Goal: Task Accomplishment & Management: Complete application form

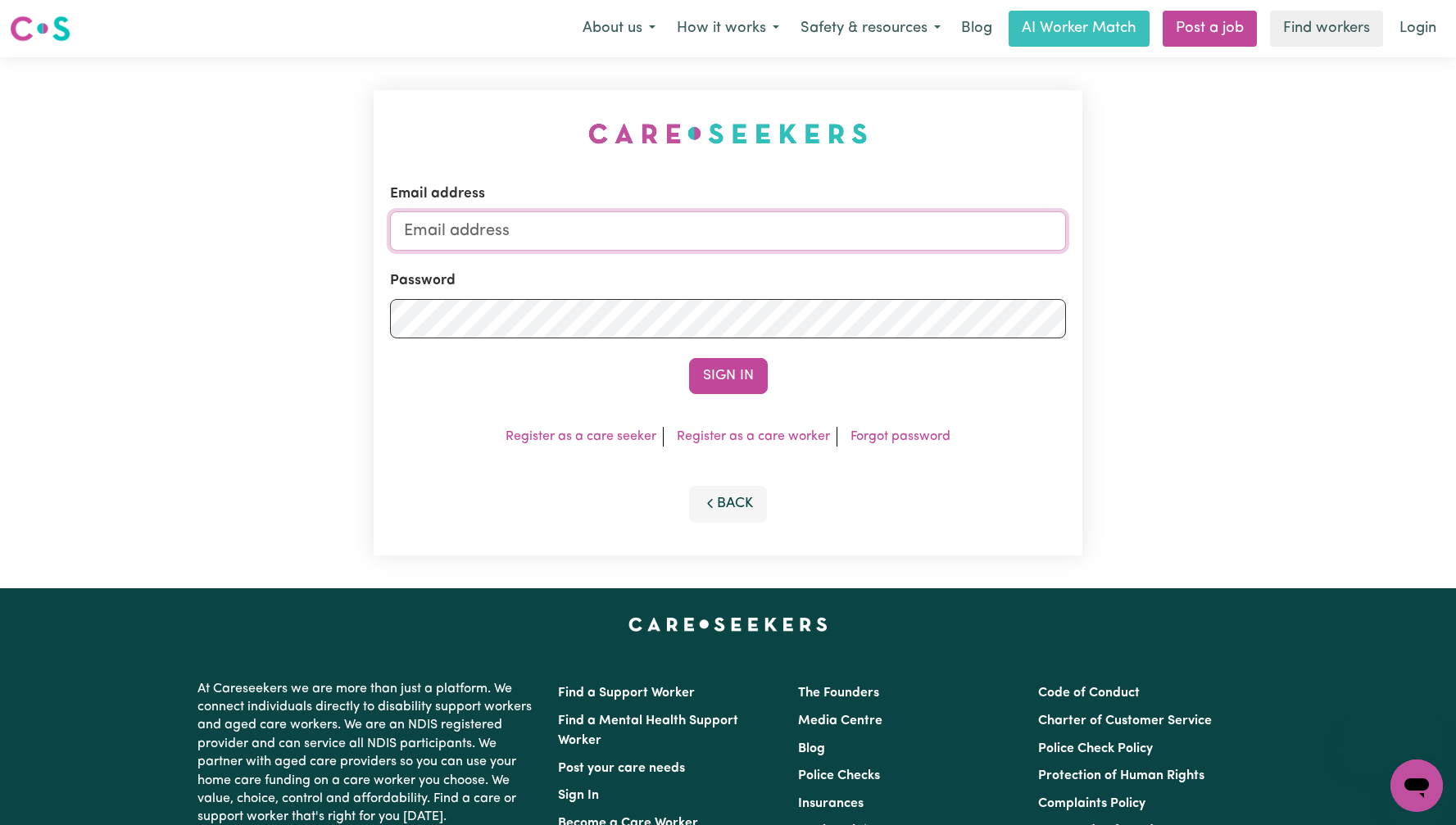
click at [864, 229] on input "Email address" at bounding box center [728, 231] width 676 height 40
type input "[EMAIL_ADDRESS][DOMAIN_NAME]"
drag, startPoint x: 721, startPoint y: 372, endPoint x: 832, endPoint y: 340, distance: 115.5
click at [721, 372] on button "Sign In" at bounding box center [728, 375] width 79 height 36
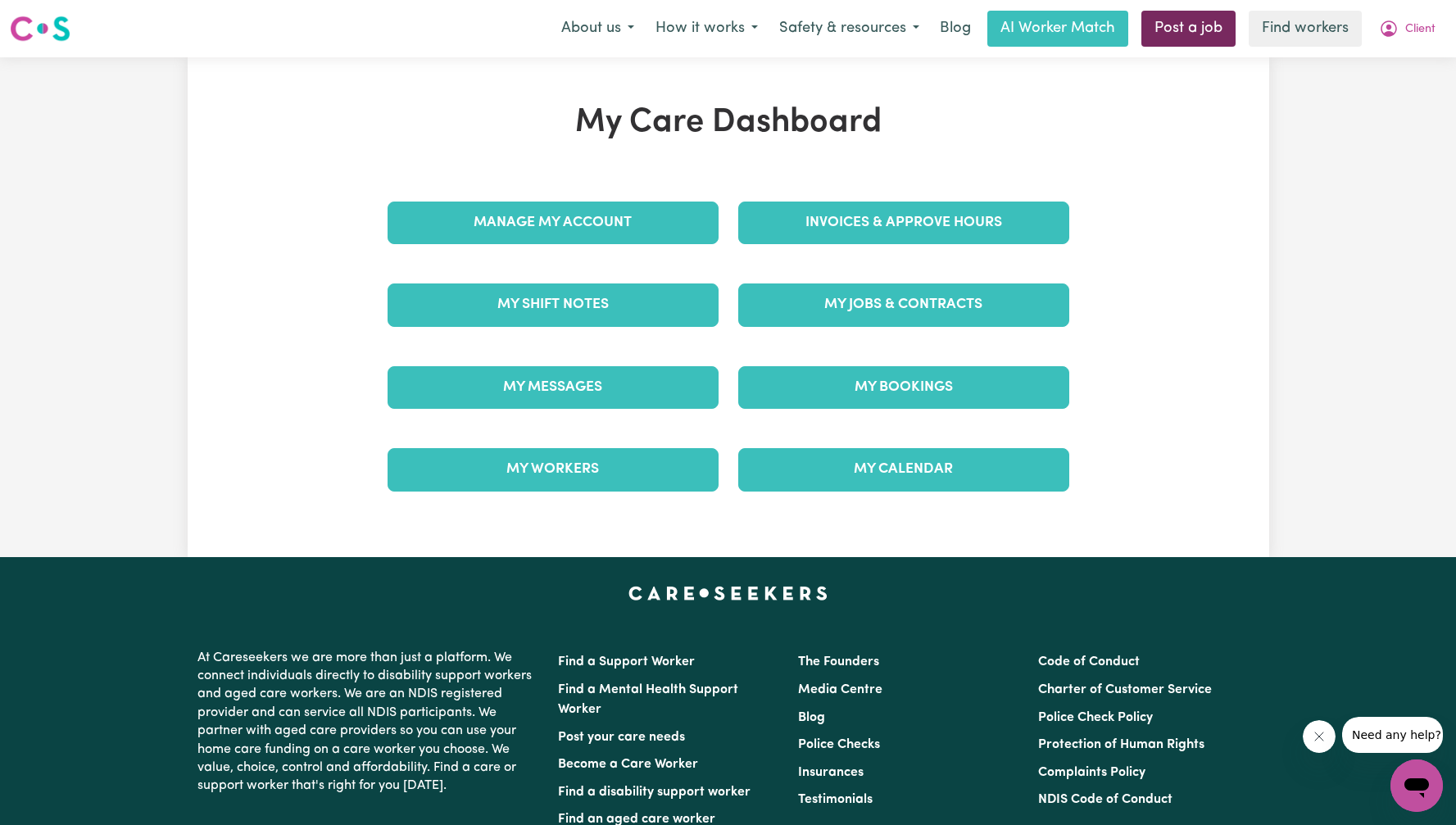
click at [1194, 35] on link "Post a job" at bounding box center [1188, 28] width 94 height 36
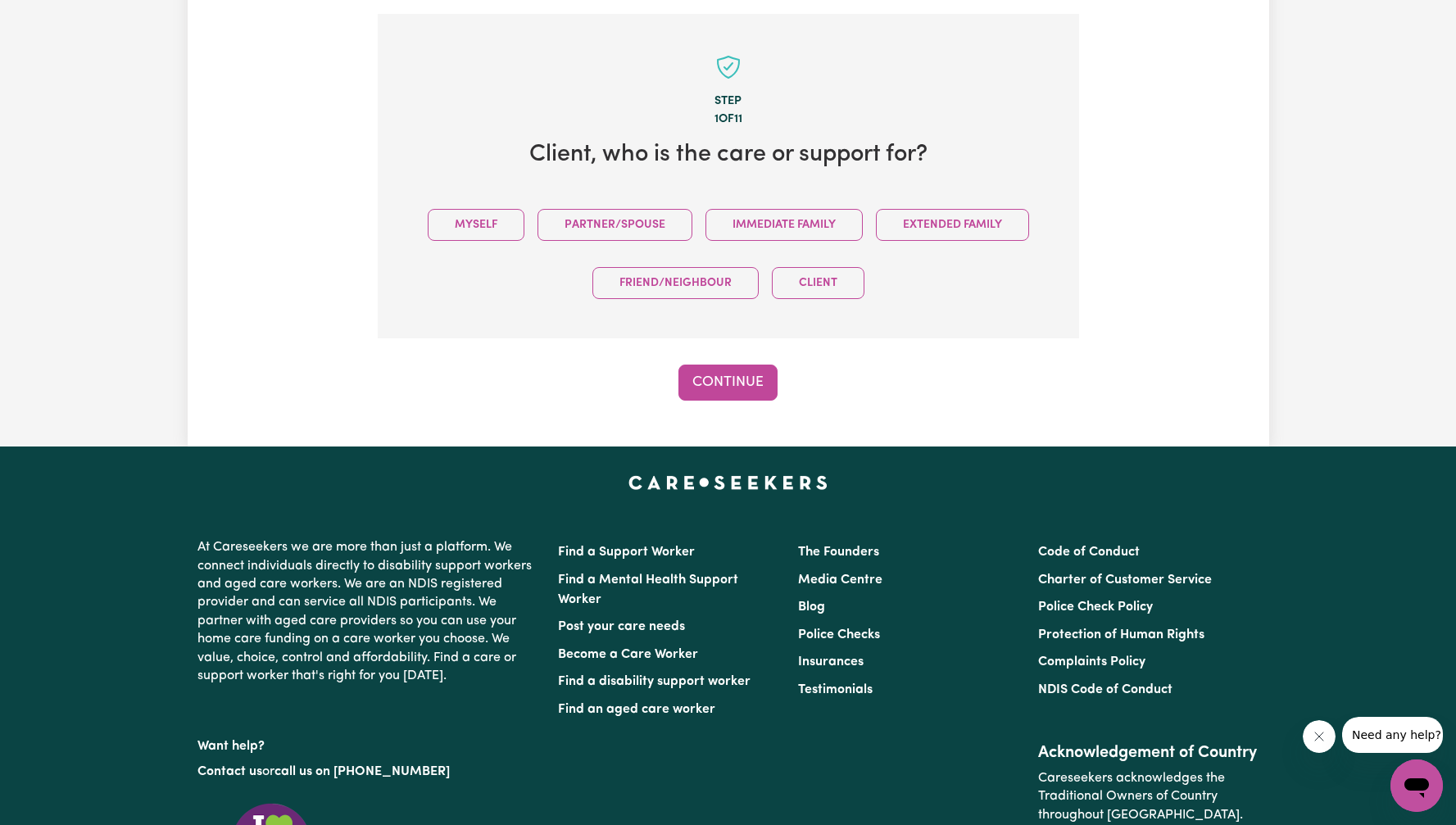
scroll to position [359, 0]
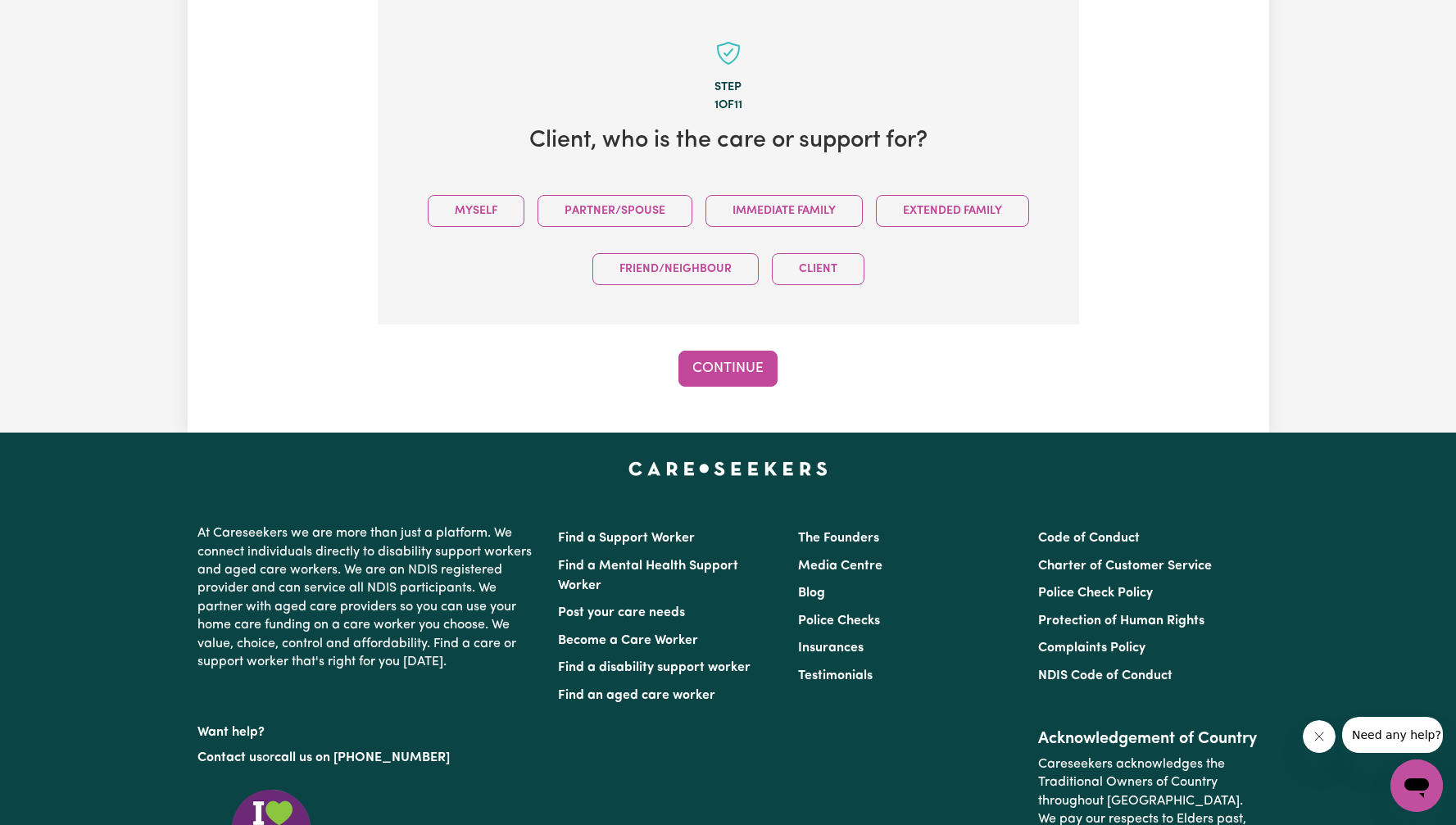
click at [1323, 740] on icon "Close message from company" at bounding box center [1319, 737] width 14 height 14
drag, startPoint x: 481, startPoint y: 185, endPoint x: 481, endPoint y: 207, distance: 22.0
click at [481, 185] on div "Myself Partner/Spouse Immediate Family Extended Family Friend/Neighbour Client" at bounding box center [728, 240] width 649 height 116
click at [455, 215] on button "Myself" at bounding box center [476, 210] width 97 height 32
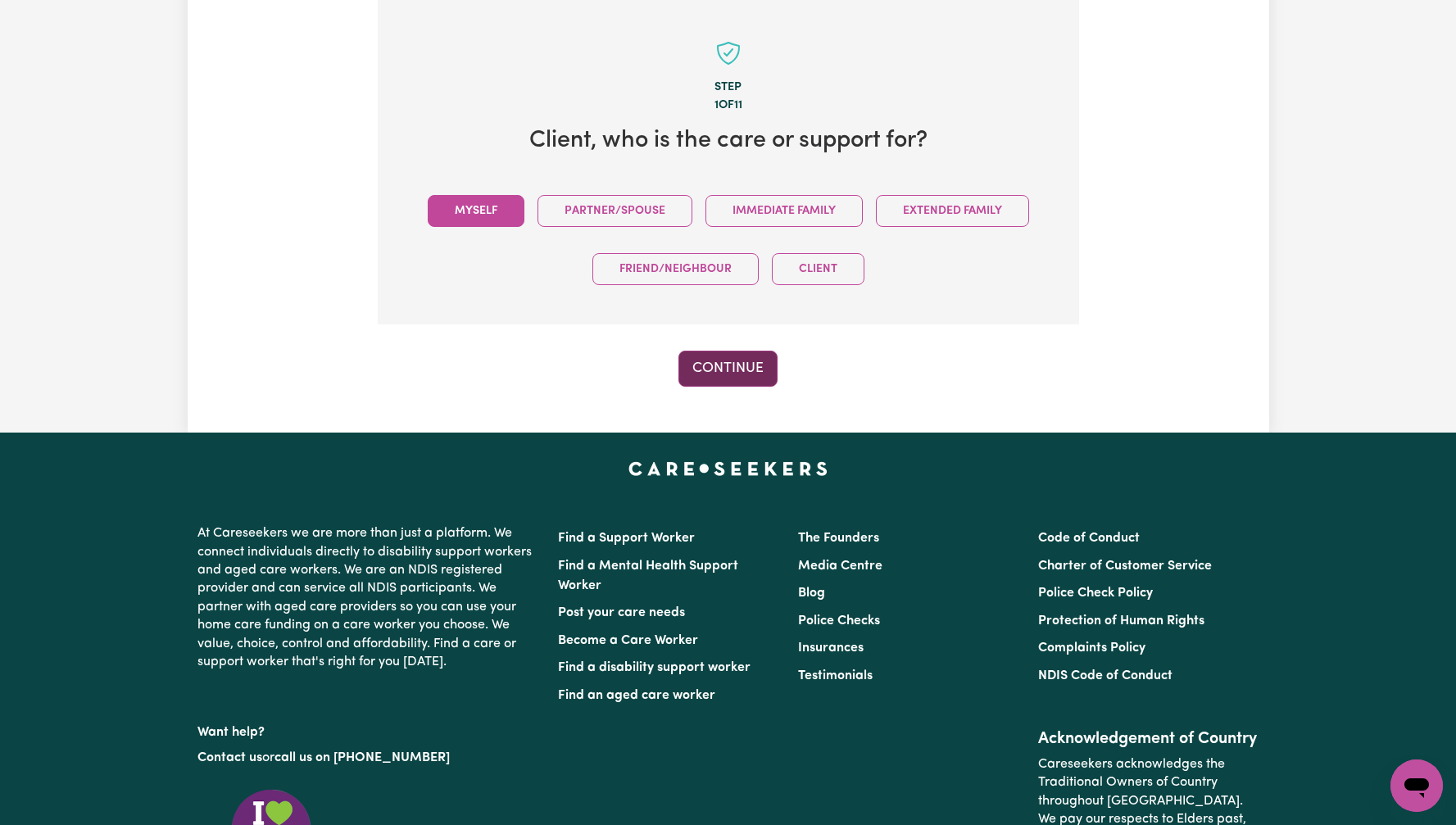
click at [698, 356] on button "Continue" at bounding box center [728, 368] width 99 height 36
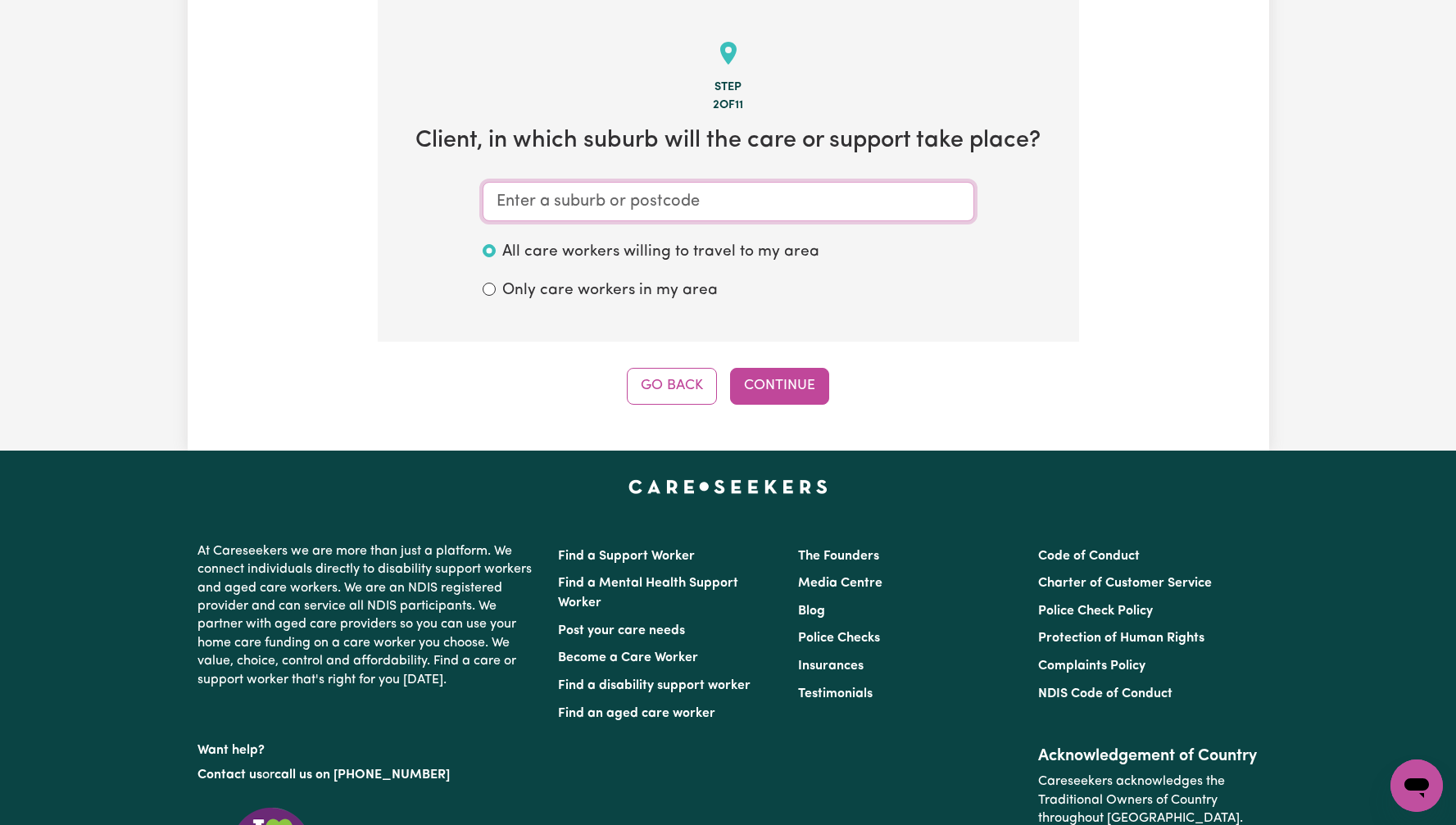
click at [708, 195] on input "text" at bounding box center [728, 202] width 492 height 40
type input "wag"
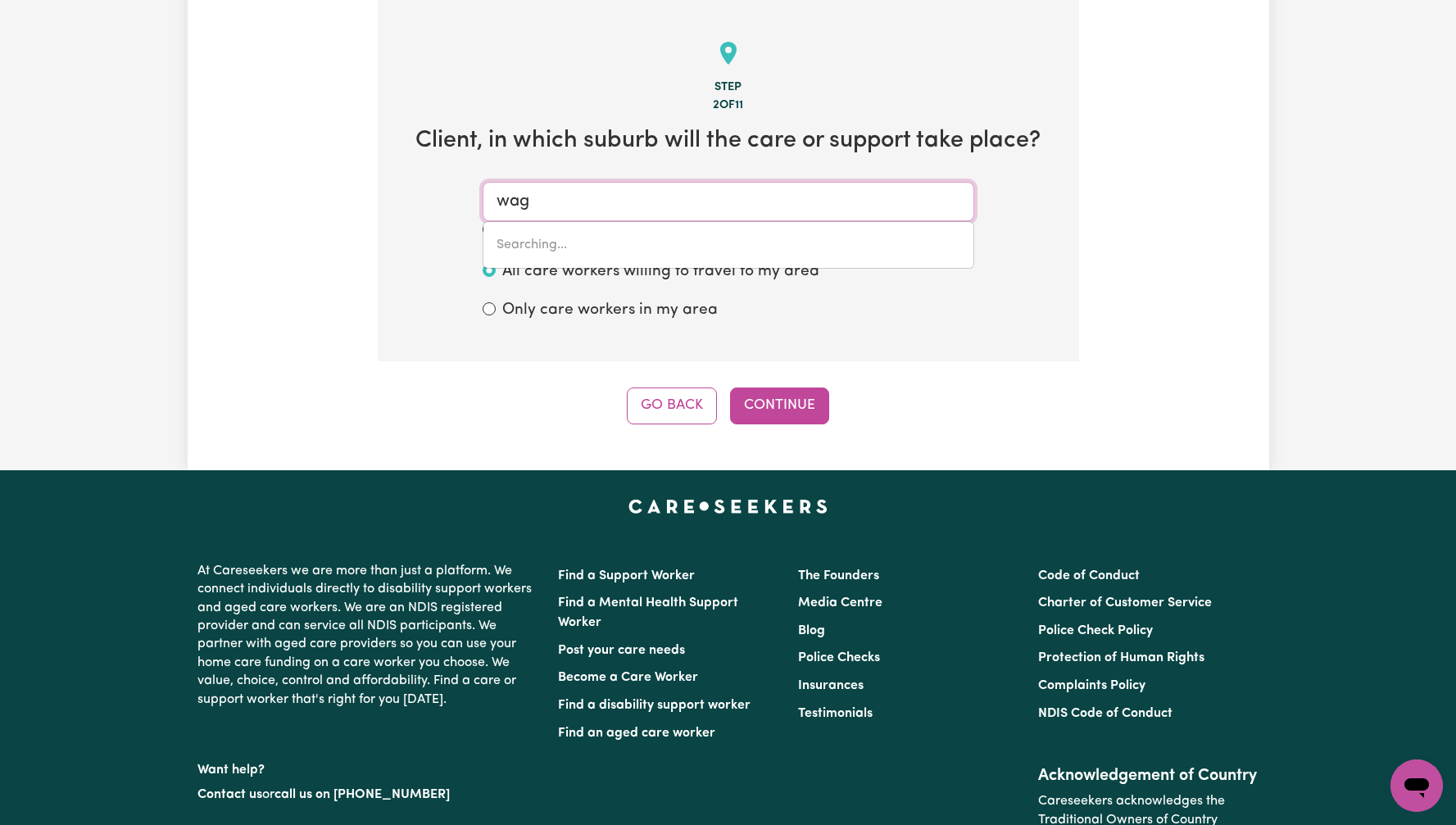
type input "[GEOGRAPHIC_DATA], [GEOGRAPHIC_DATA], 0822"
type input "[PERSON_NAME]"
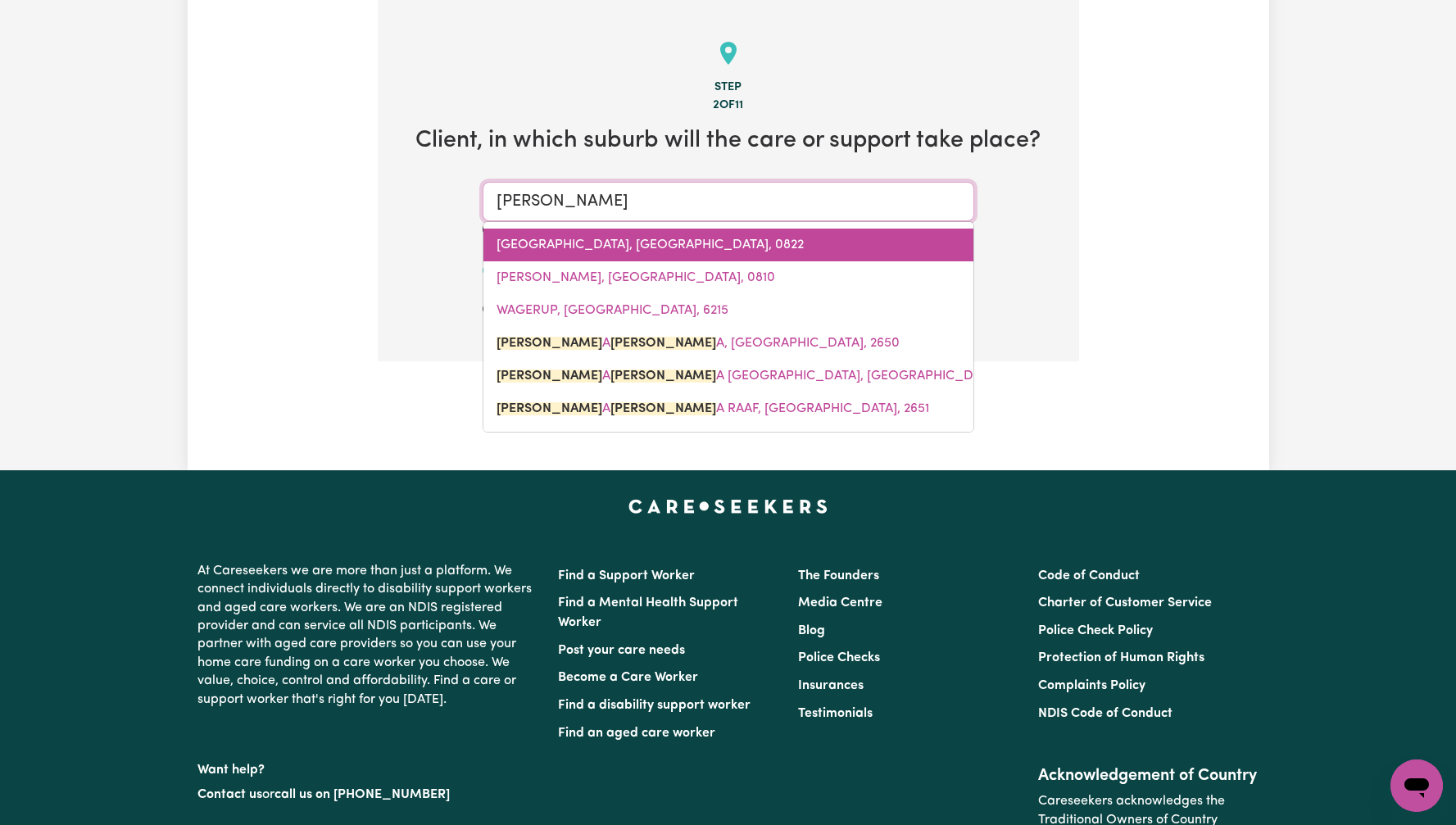
type input "waggA WAGGA, [GEOGRAPHIC_DATA], 2650"
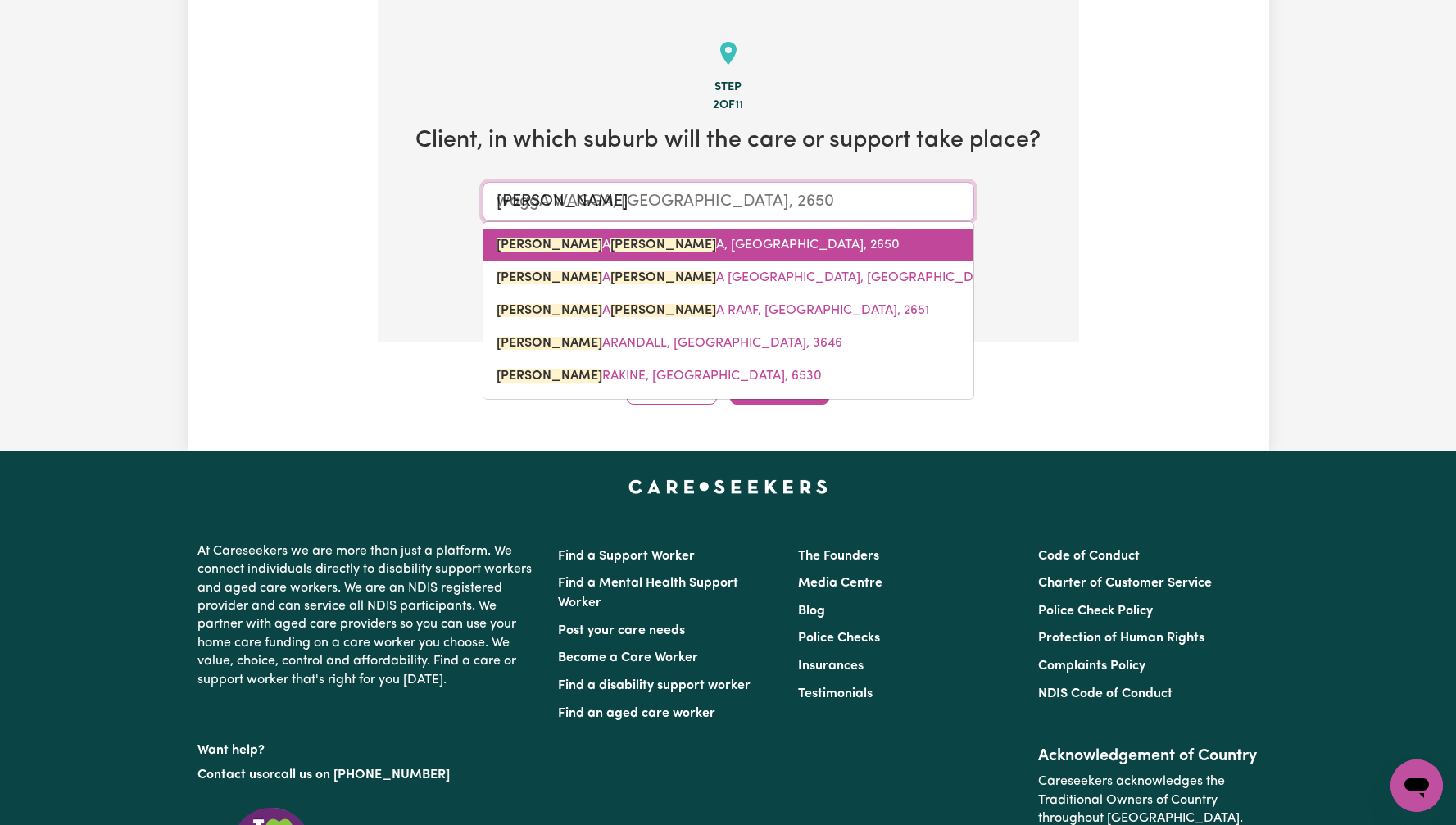
click at [668, 256] on link "[PERSON_NAME] A [PERSON_NAME] A, [GEOGRAPHIC_DATA], 2650" at bounding box center [728, 245] width 490 height 33
type input "WAGGA WAGGA, [GEOGRAPHIC_DATA], 2650"
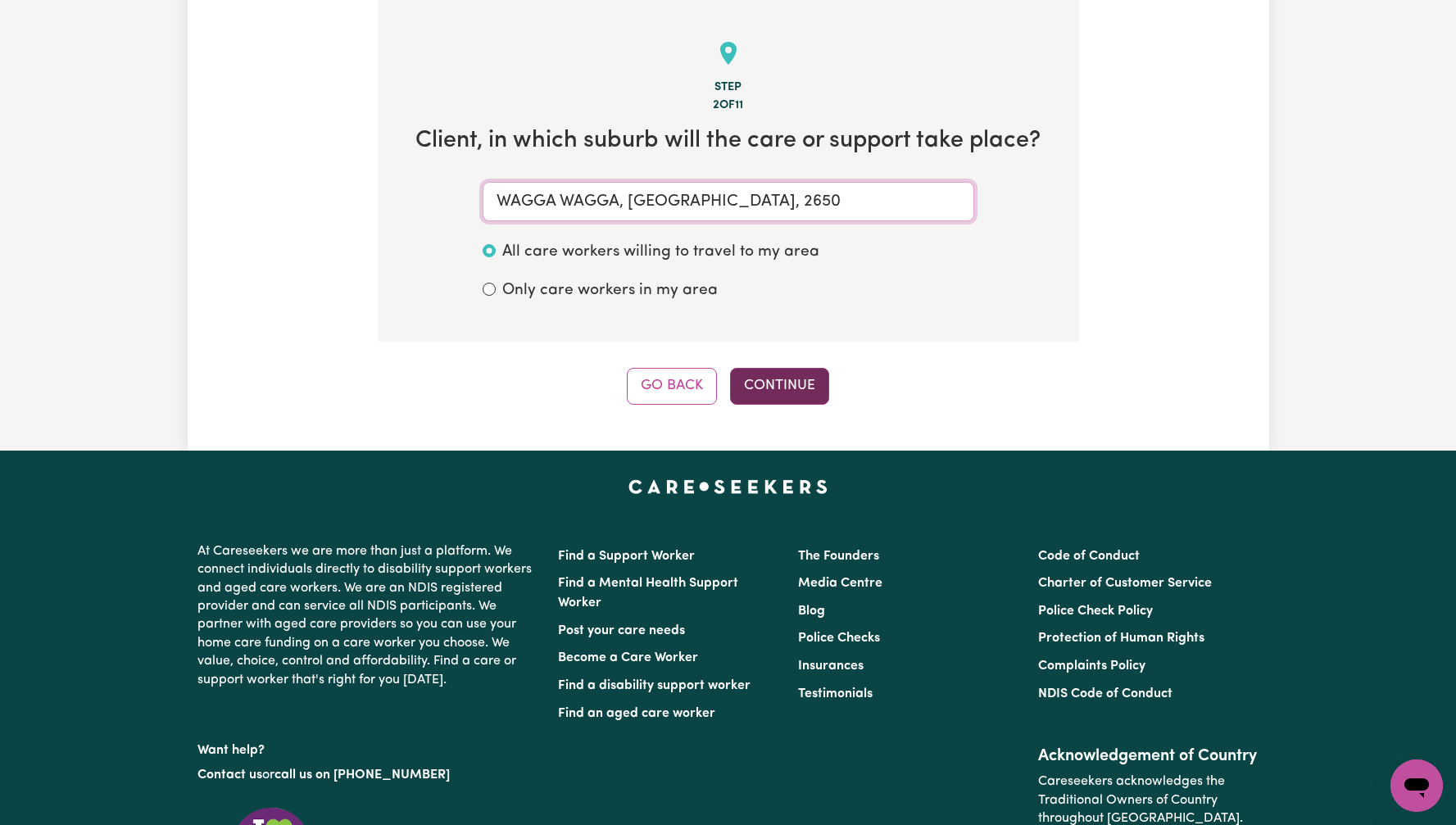
type input "WAGGA WAGGA, [GEOGRAPHIC_DATA], 2650"
click at [804, 397] on button "Continue" at bounding box center [780, 385] width 99 height 36
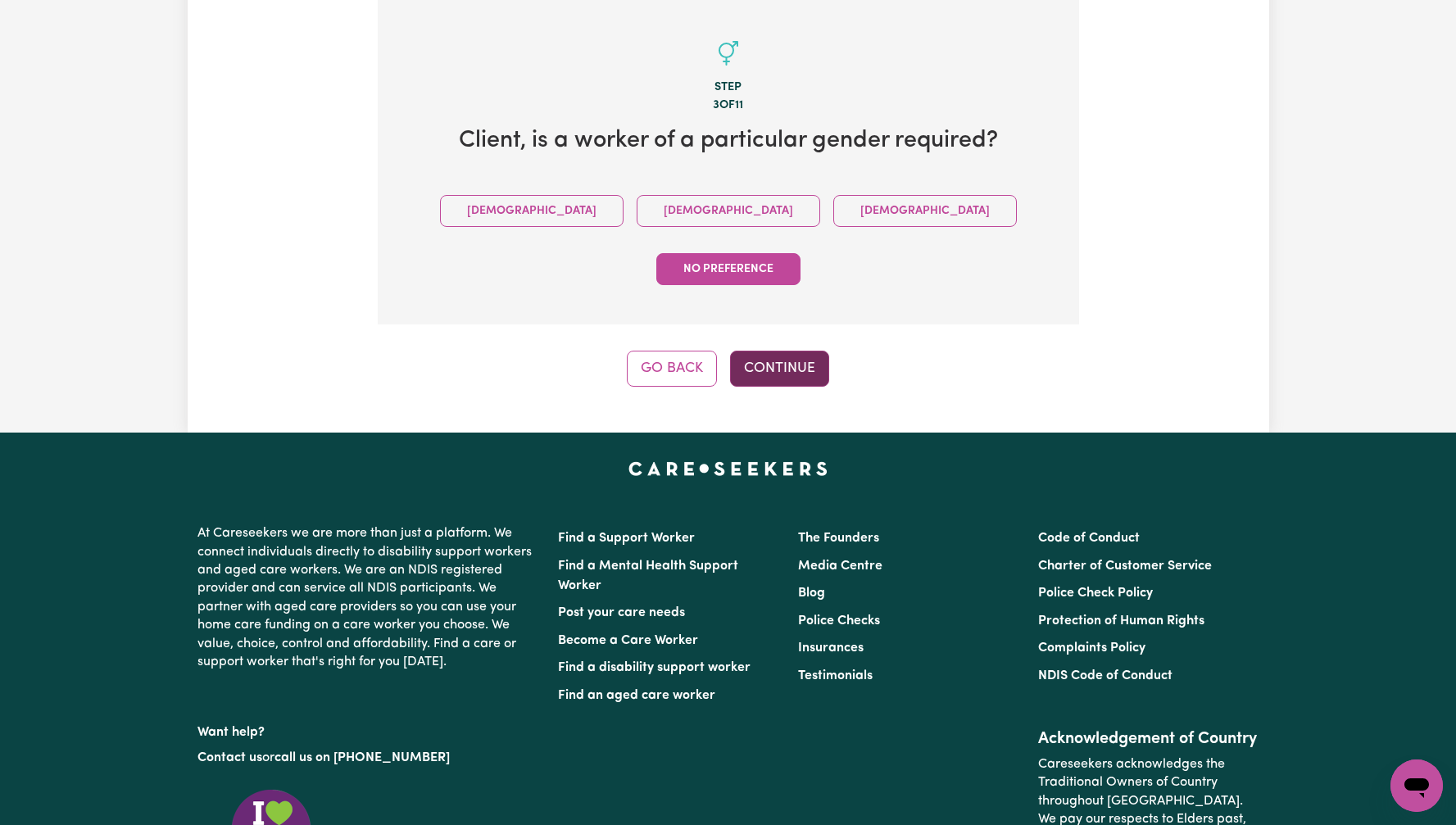
click at [795, 351] on button "Continue" at bounding box center [780, 368] width 99 height 36
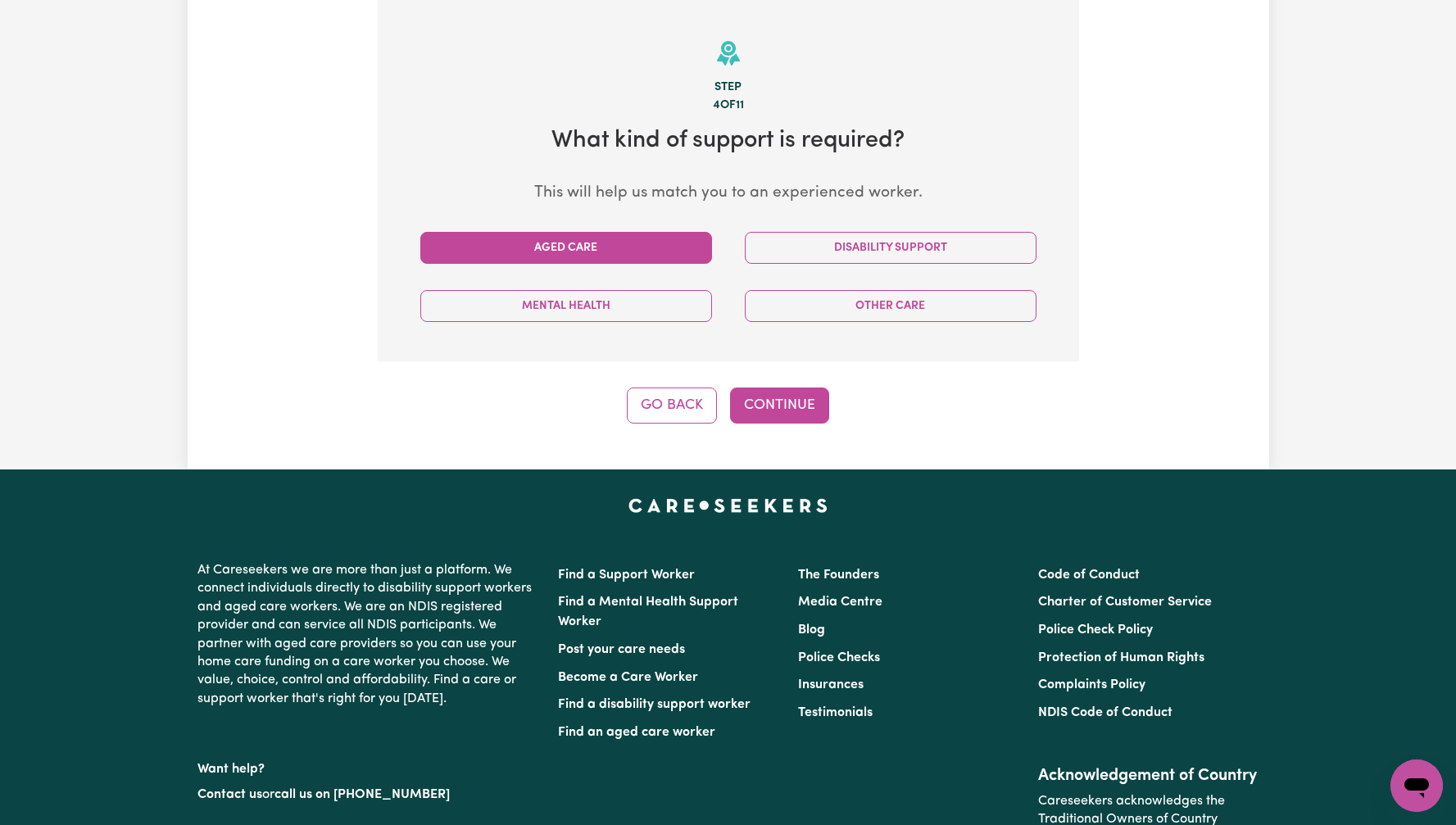
click at [657, 241] on button "Aged Care" at bounding box center [566, 247] width 292 height 32
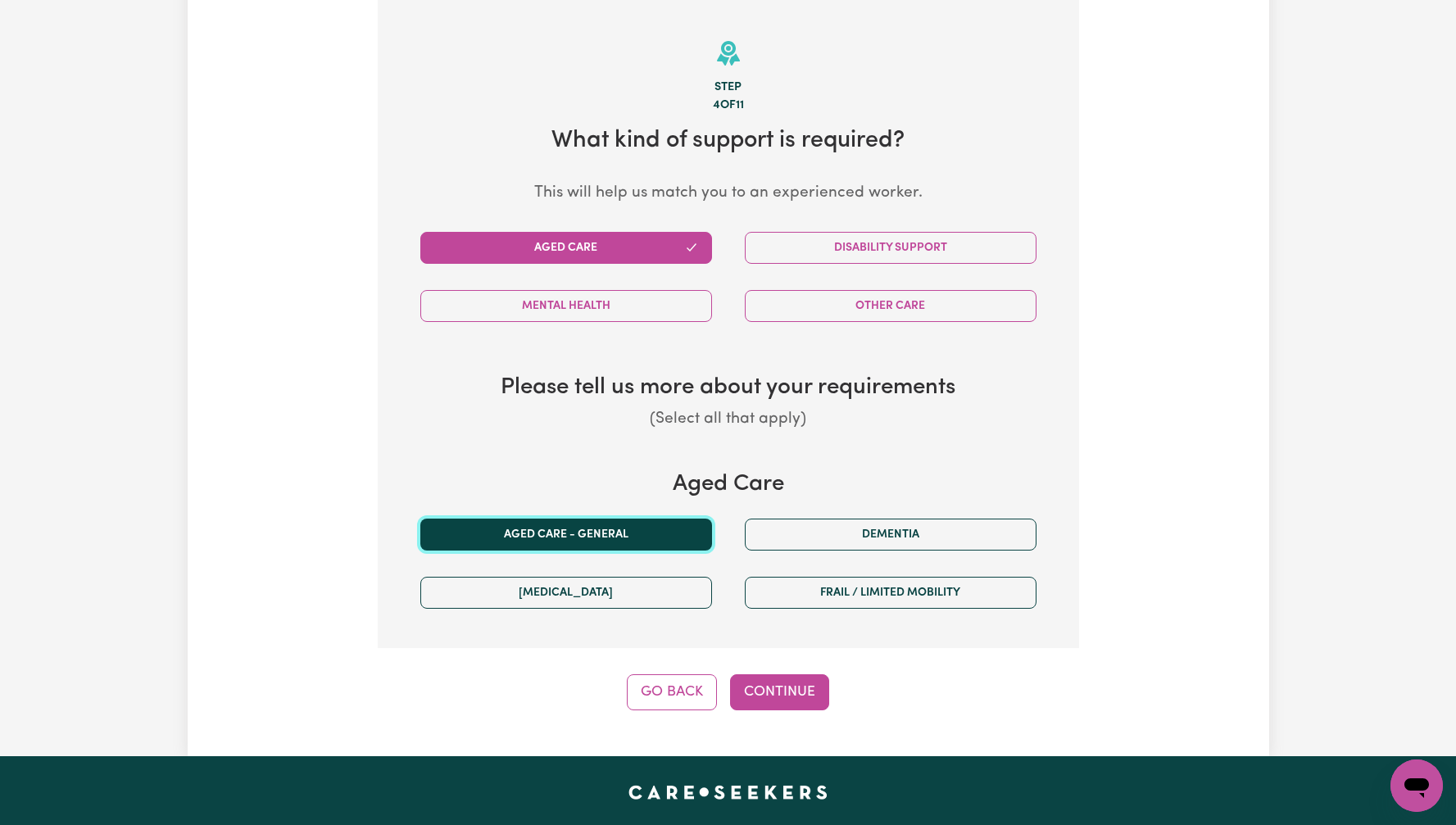
click at [668, 530] on button "Aged care - General" at bounding box center [566, 534] width 292 height 32
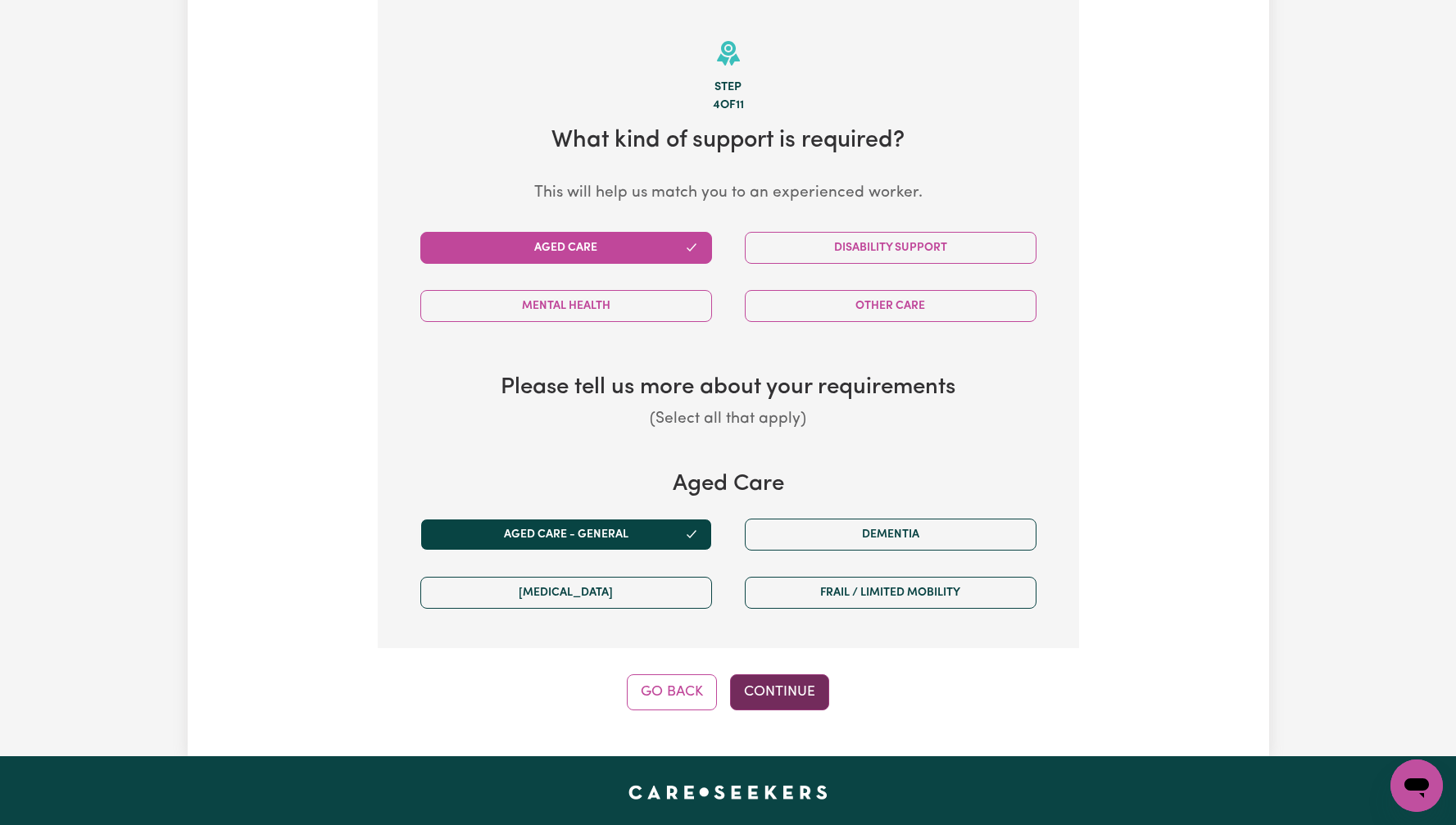
drag, startPoint x: 760, startPoint y: 668, endPoint x: 762, endPoint y: 677, distance: 9.2
click at [760, 669] on div "Step 4 of 11 What kind of support is required? This will help us match you to a…" at bounding box center [728, 355] width 701 height 711
click at [770, 695] on button "Continue" at bounding box center [780, 691] width 99 height 36
select select "PRIVATELY"
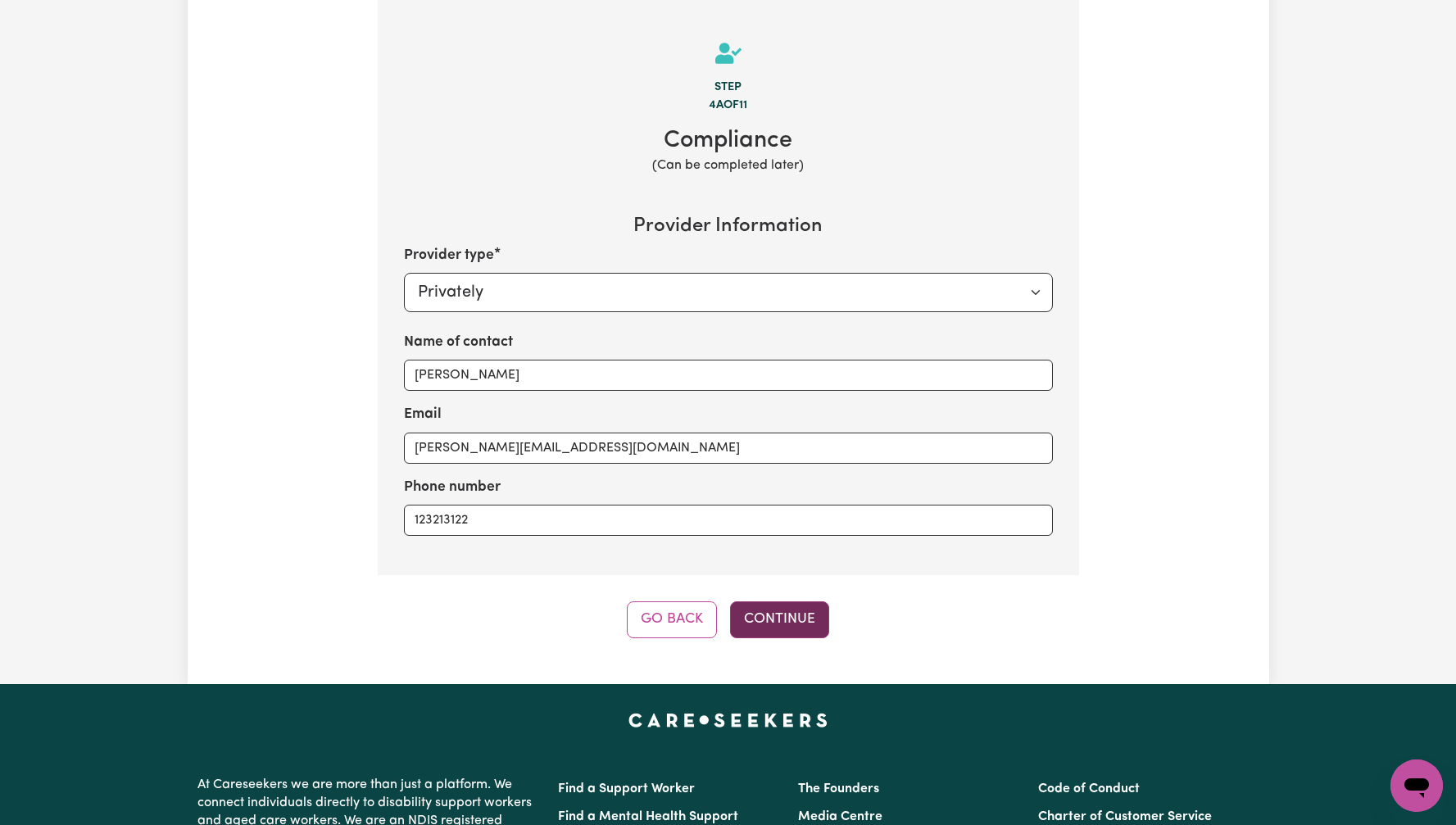
click at [815, 628] on button "Continue" at bounding box center [780, 619] width 99 height 36
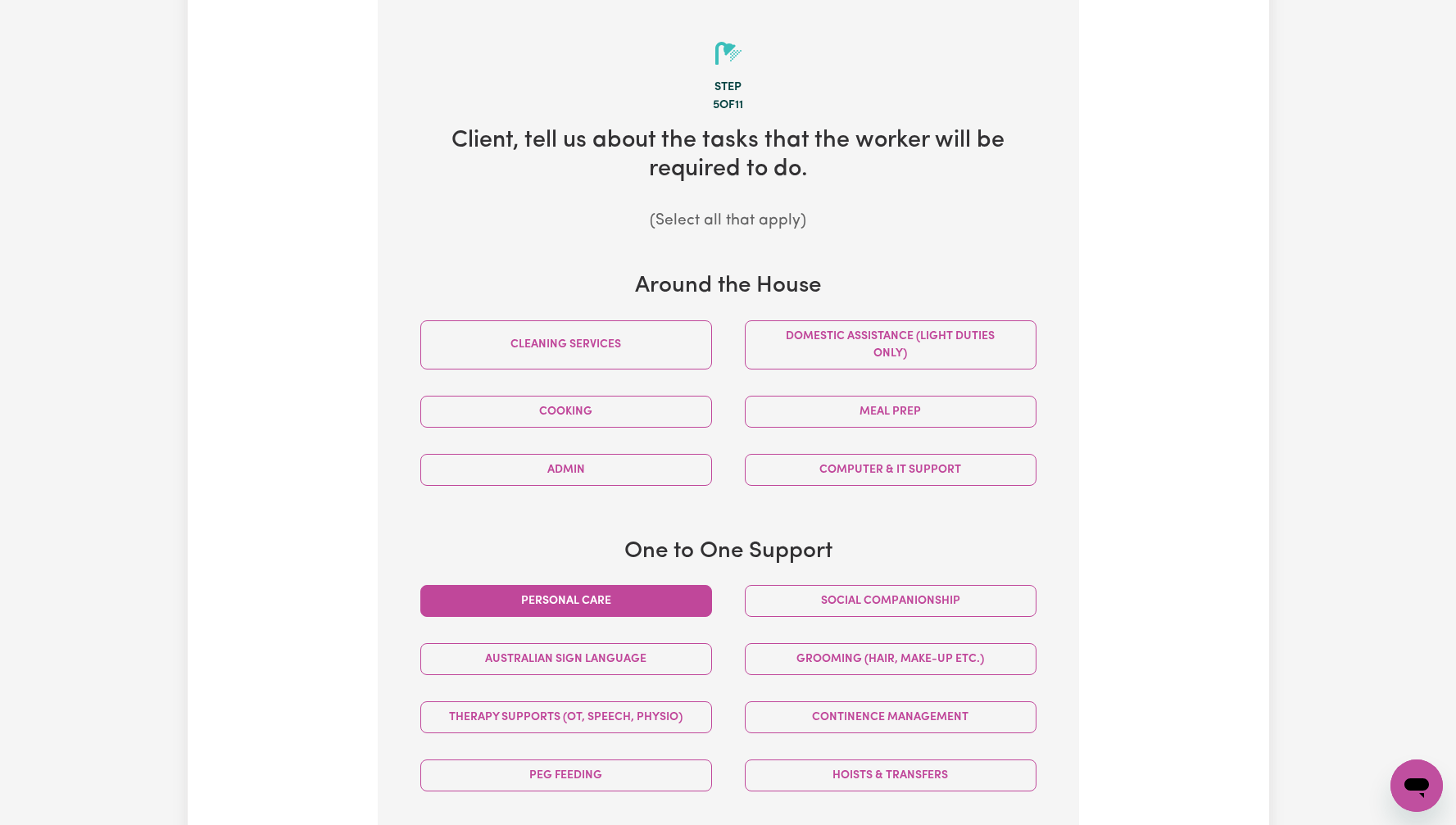
click at [650, 602] on button "Personal care" at bounding box center [566, 600] width 292 height 32
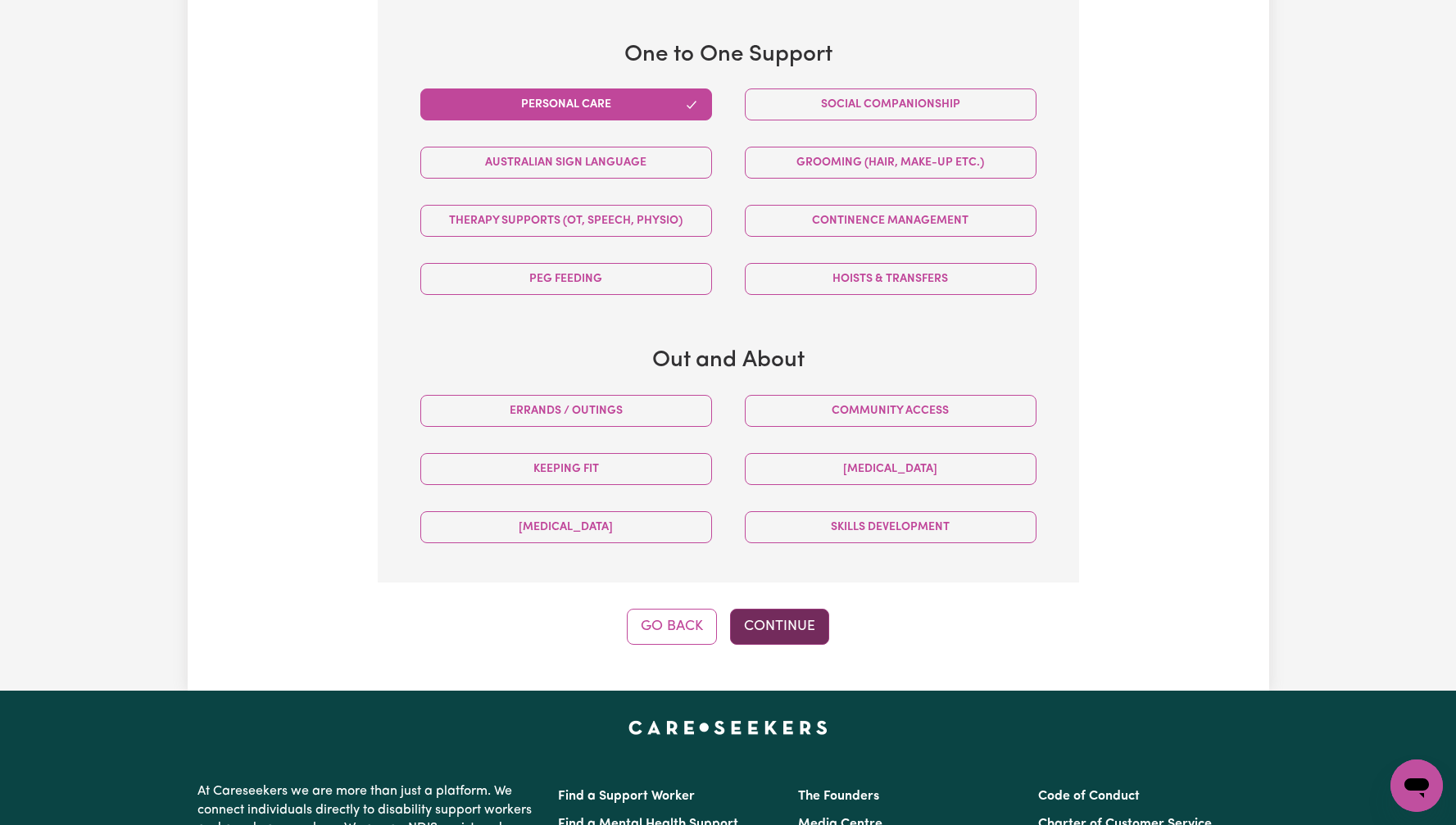
click at [795, 631] on button "Continue" at bounding box center [780, 626] width 99 height 36
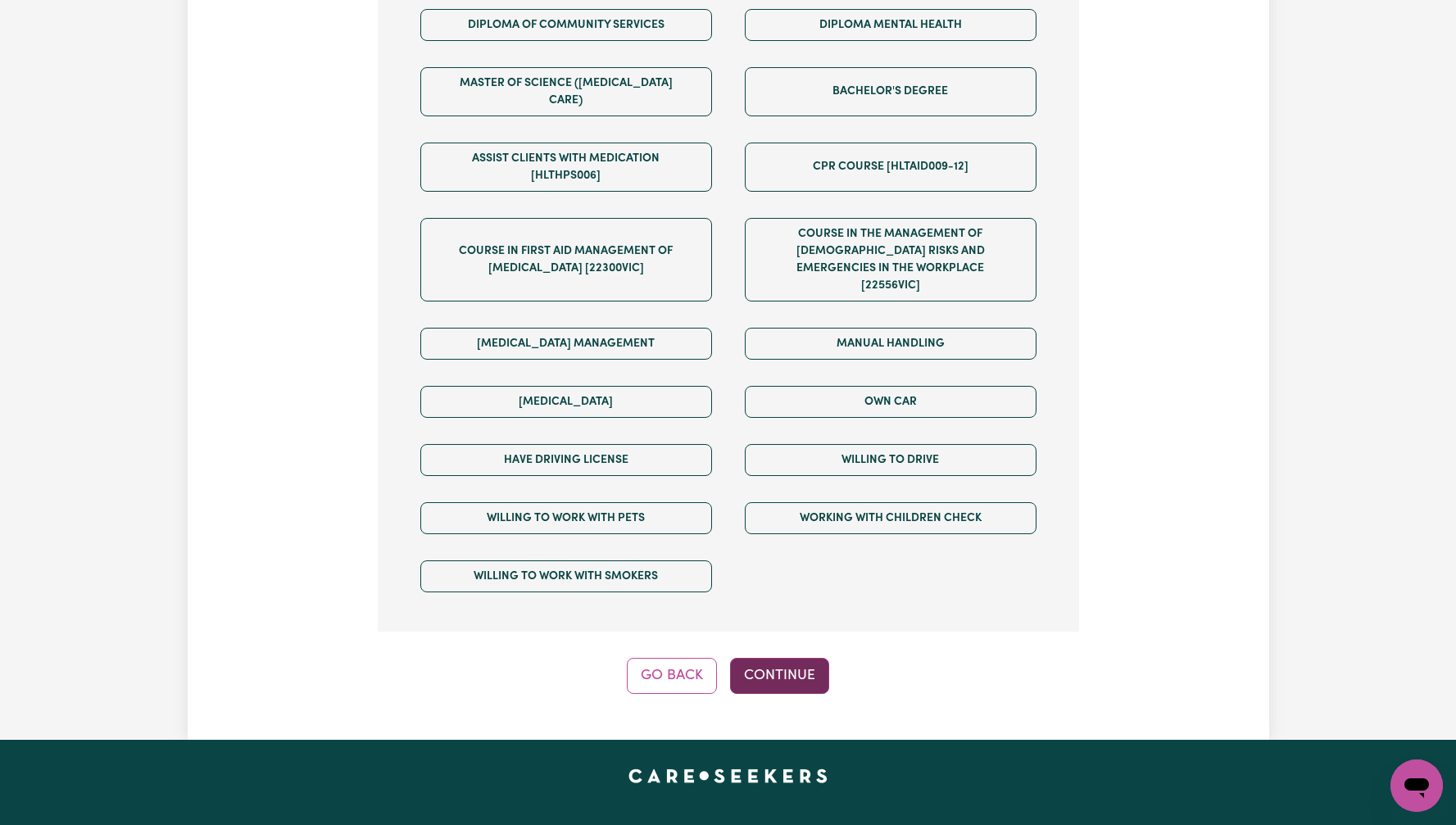
click at [791, 657] on button "Continue" at bounding box center [780, 675] width 99 height 36
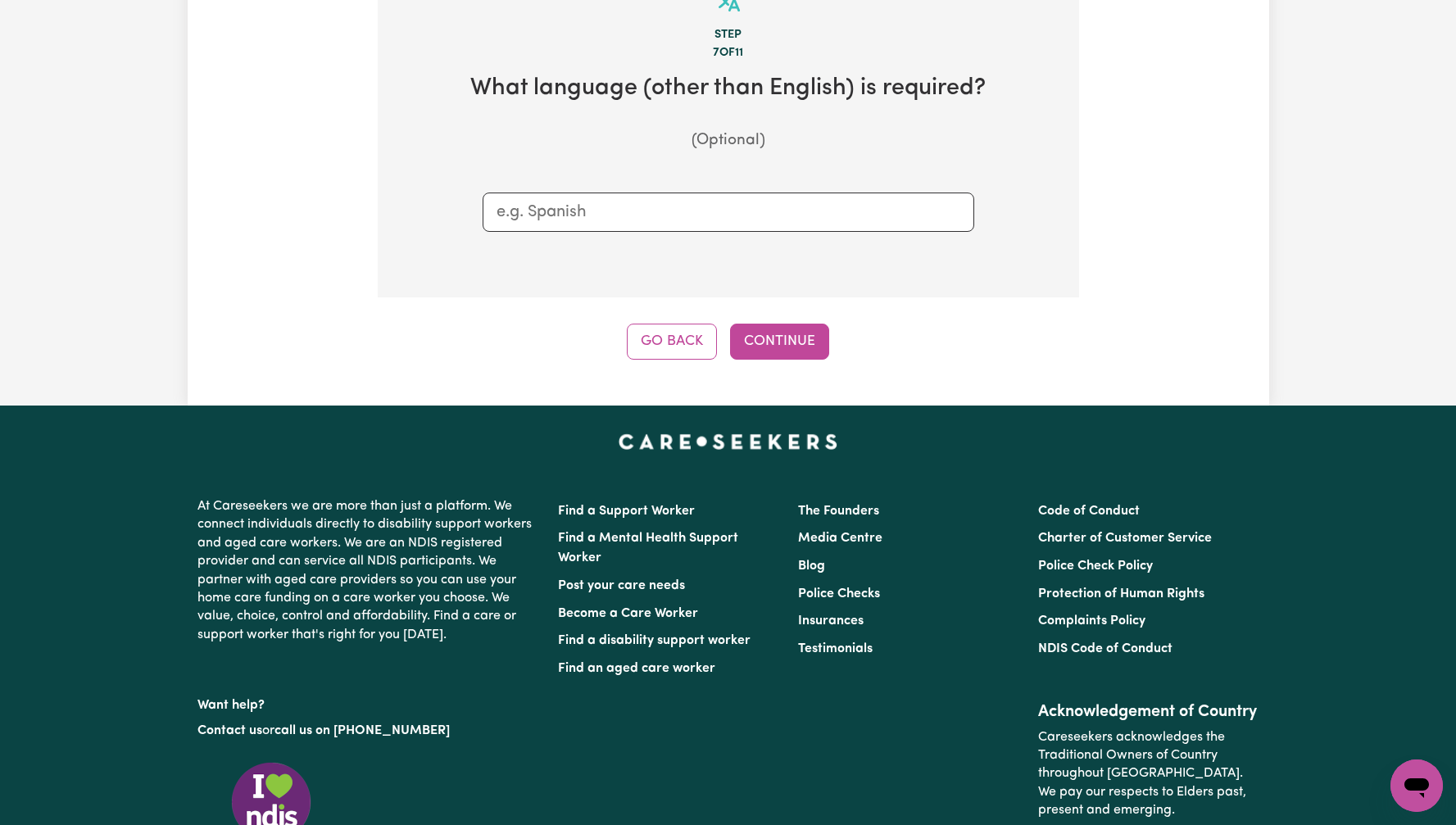
scroll to position [359, 0]
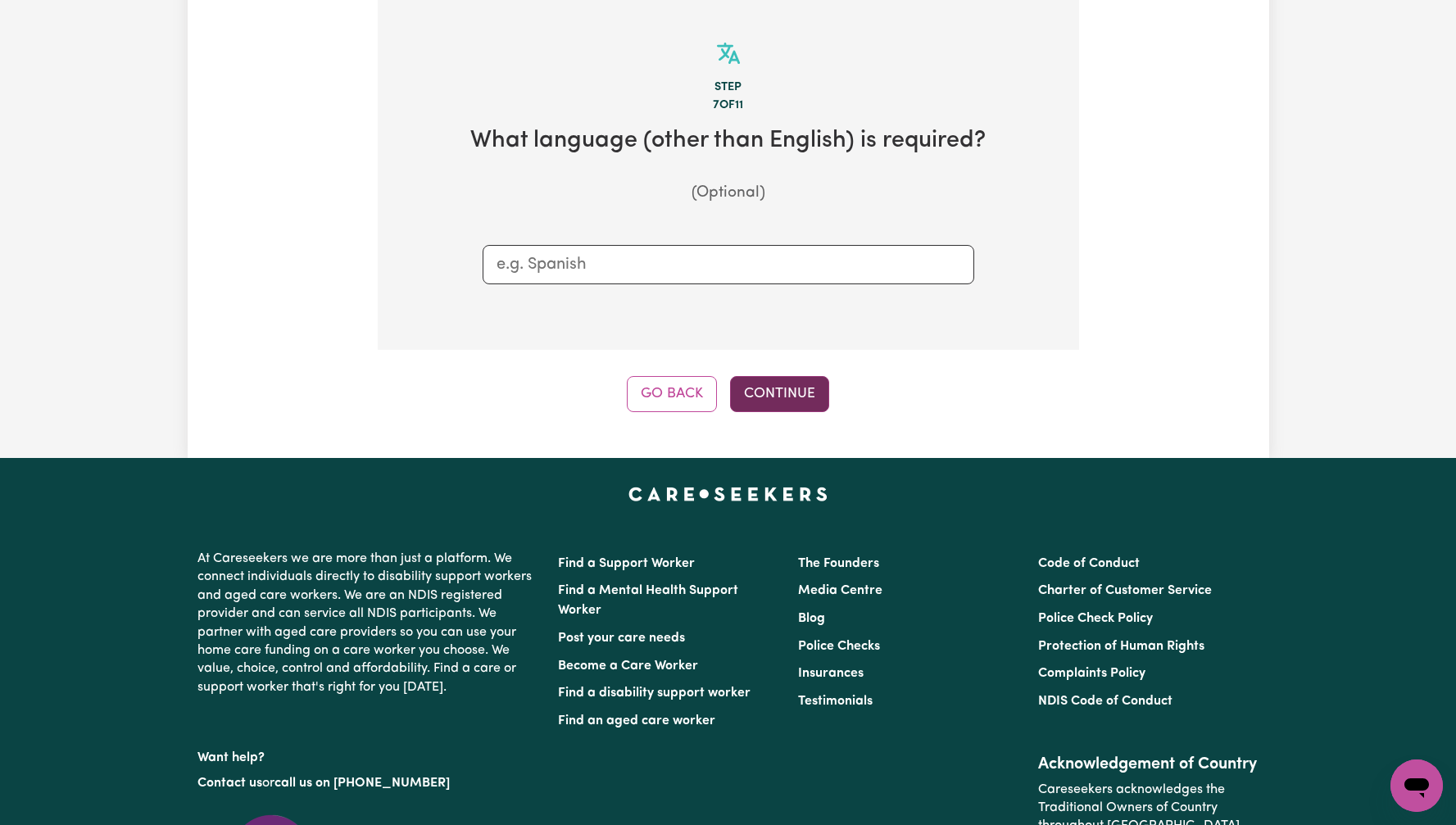
click at [791, 388] on button "Continue" at bounding box center [780, 394] width 99 height 36
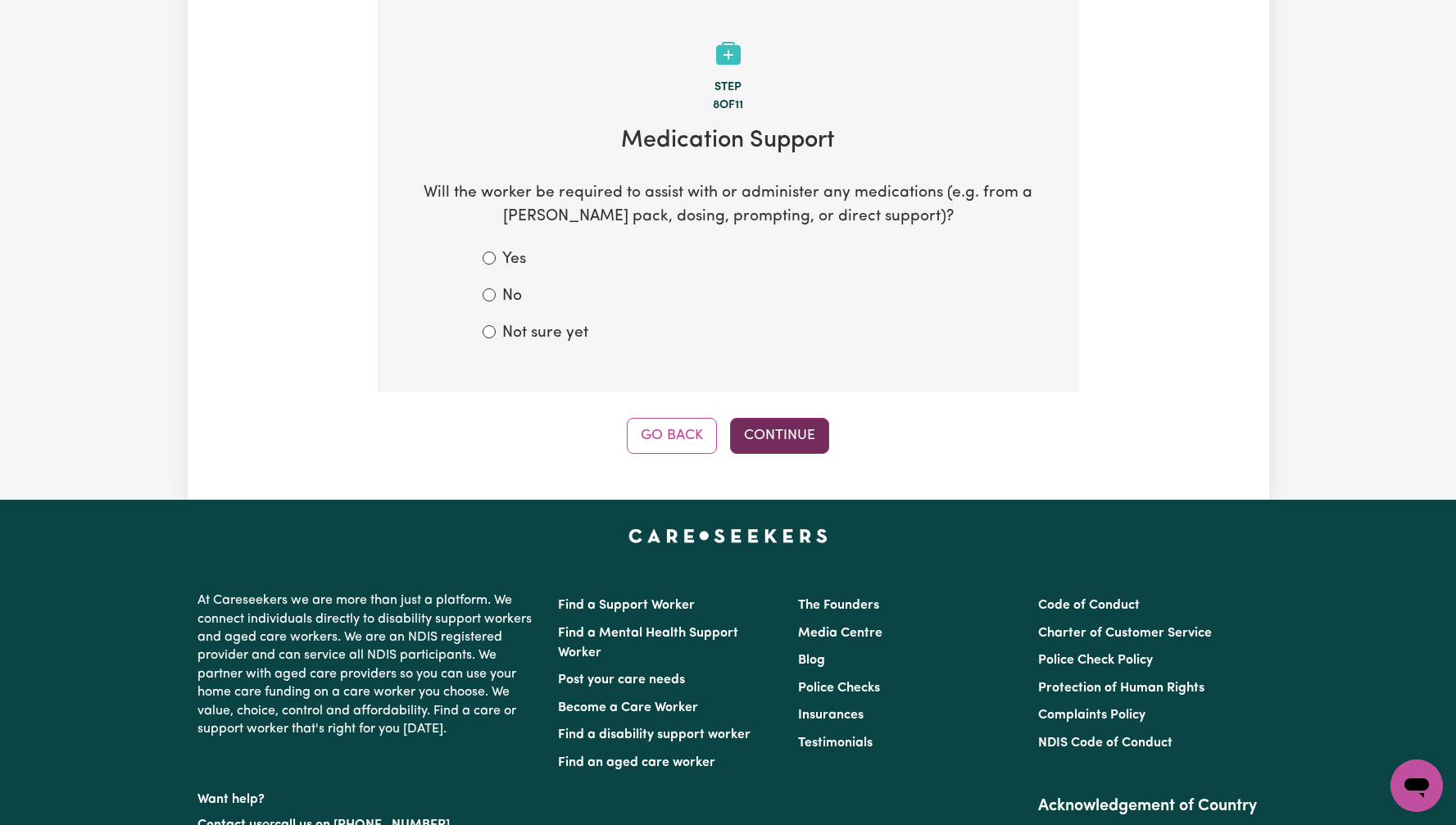
click at [785, 442] on button "Continue" at bounding box center [780, 435] width 99 height 36
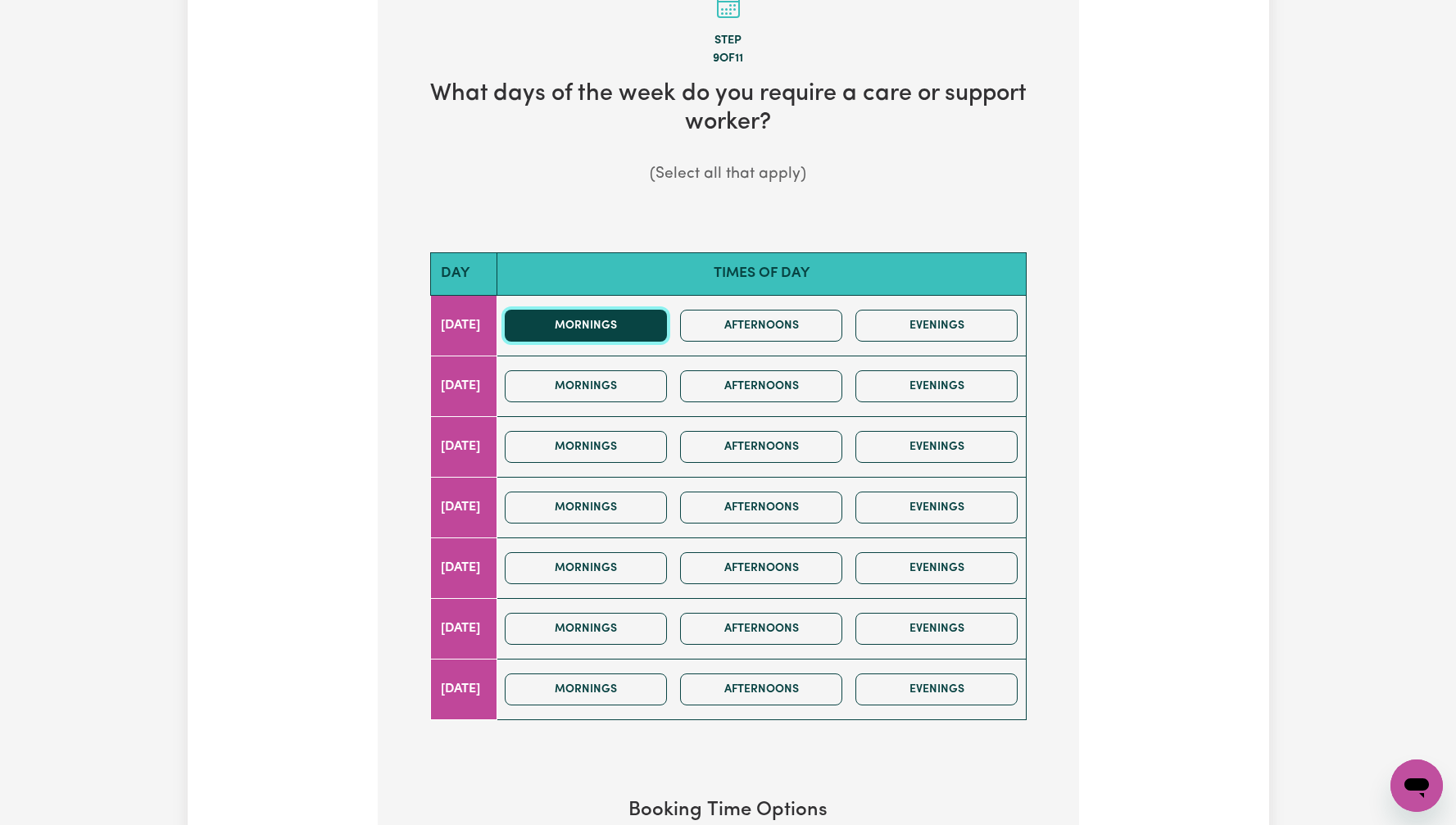
click at [648, 321] on button "Mornings" at bounding box center [585, 325] width 162 height 32
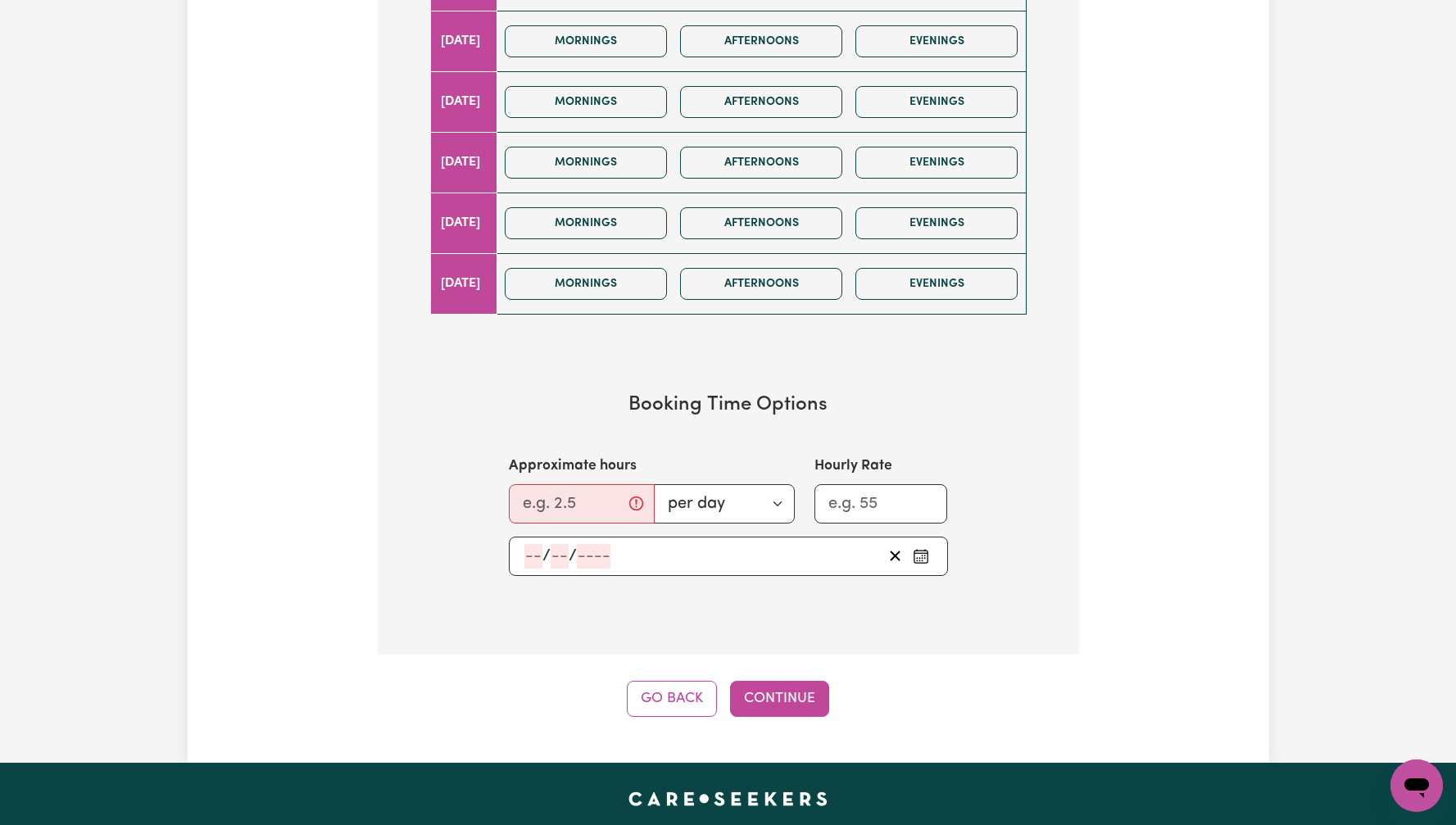
click at [577, 525] on section "Booking Time Options Approximate hours per day per week Hourly Rate / /" at bounding box center [728, 485] width 649 height 235
click at [589, 516] on input "Approximate hours" at bounding box center [582, 503] width 146 height 40
type input "2"
click at [861, 508] on input "Hourly Rate" at bounding box center [882, 503] width 134 height 40
type input "22"
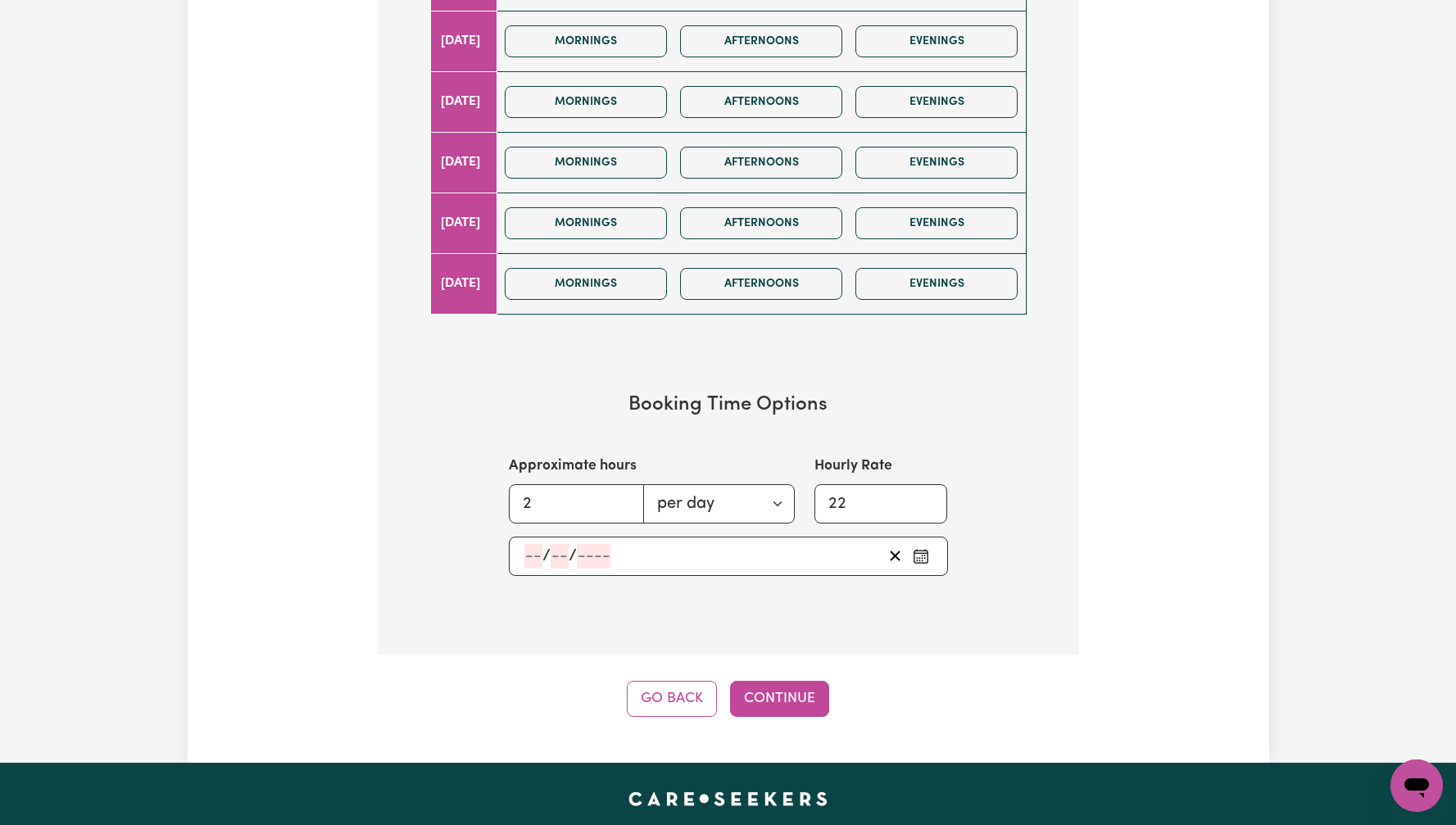
click at [639, 548] on div "/ /" at bounding box center [702, 555] width 360 height 24
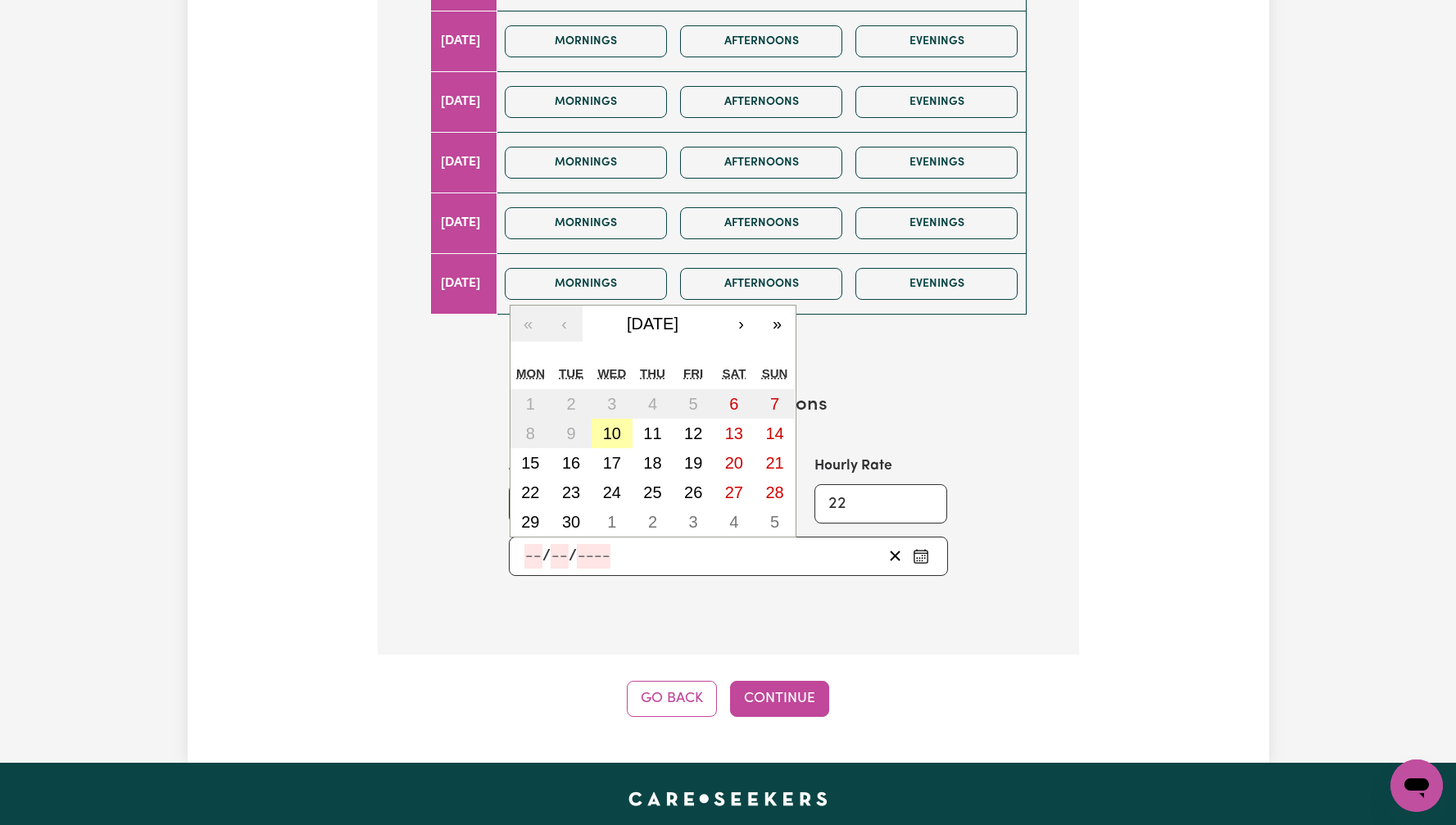
click at [612, 432] on abbr "10" at bounding box center [612, 433] width 18 height 18
type input "[DATE]"
type input "10"
type input "9"
type input "2025"
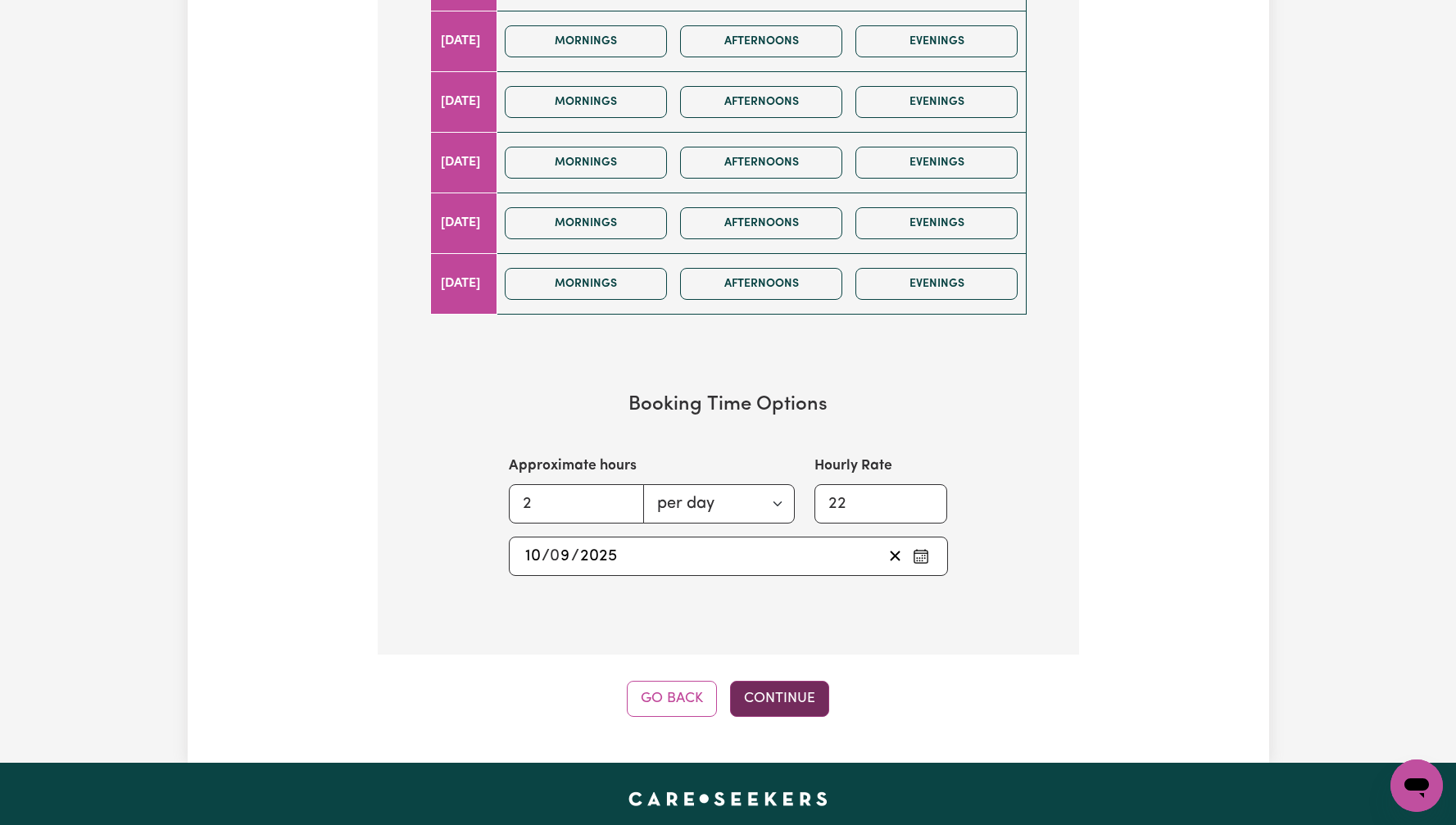
click at [783, 693] on button "Continue" at bounding box center [780, 698] width 99 height 36
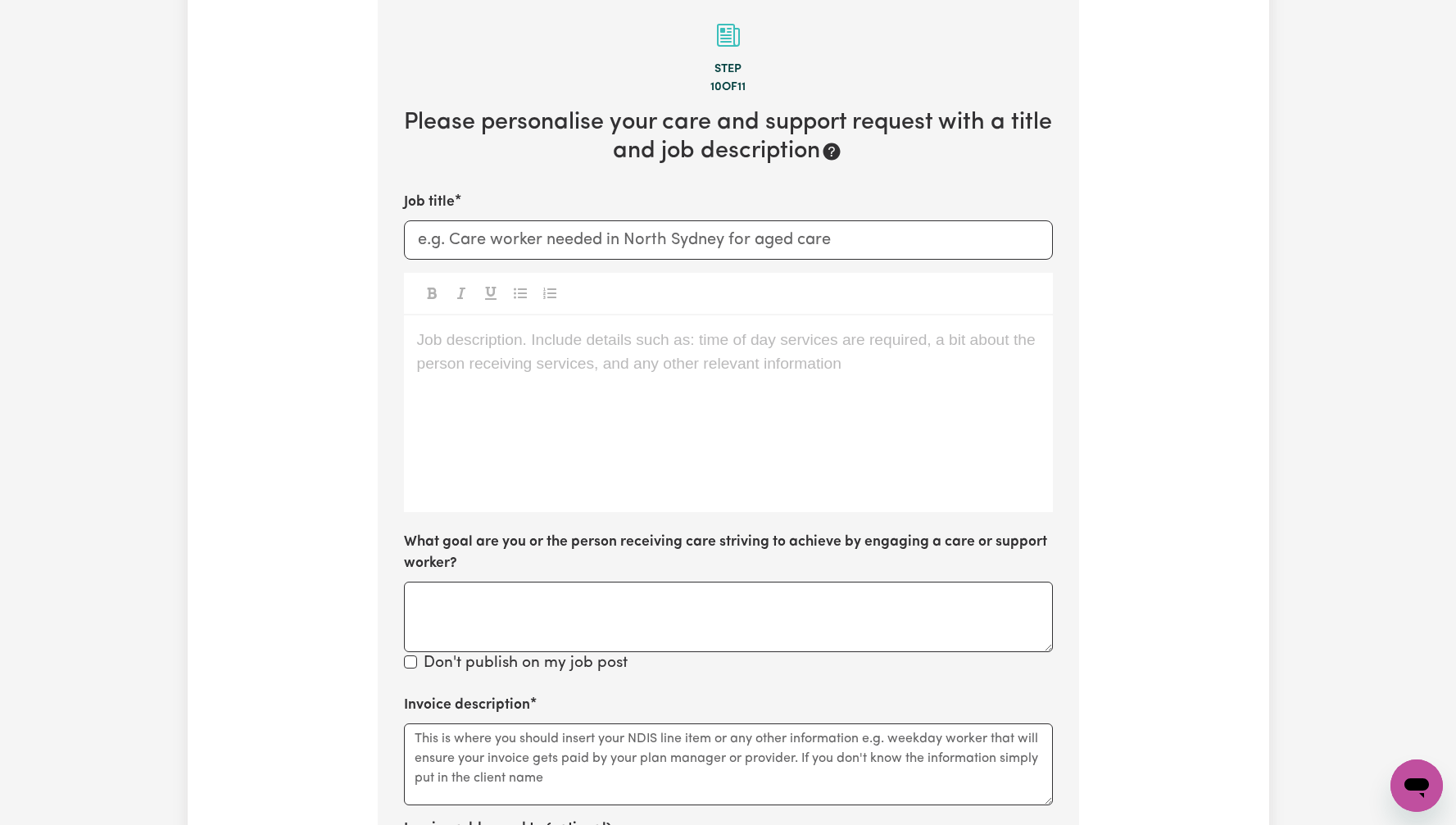
scroll to position [359, 0]
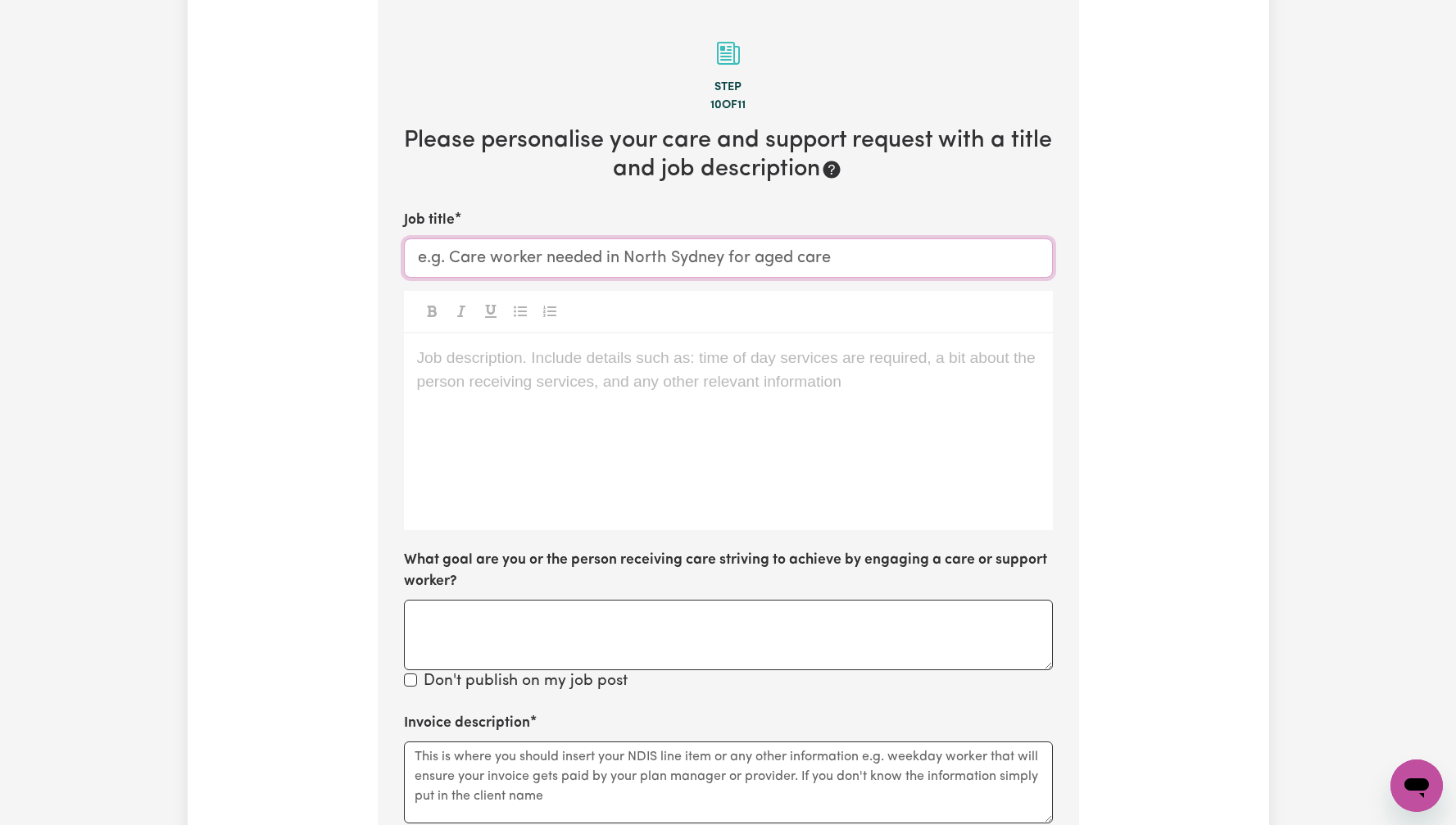
click at [576, 262] on input "Job title" at bounding box center [728, 258] width 649 height 40
type input "test job [DATE]"
click at [565, 377] on div "Job description. Include details such as: time of day services are required, a …" at bounding box center [728, 431] width 649 height 197
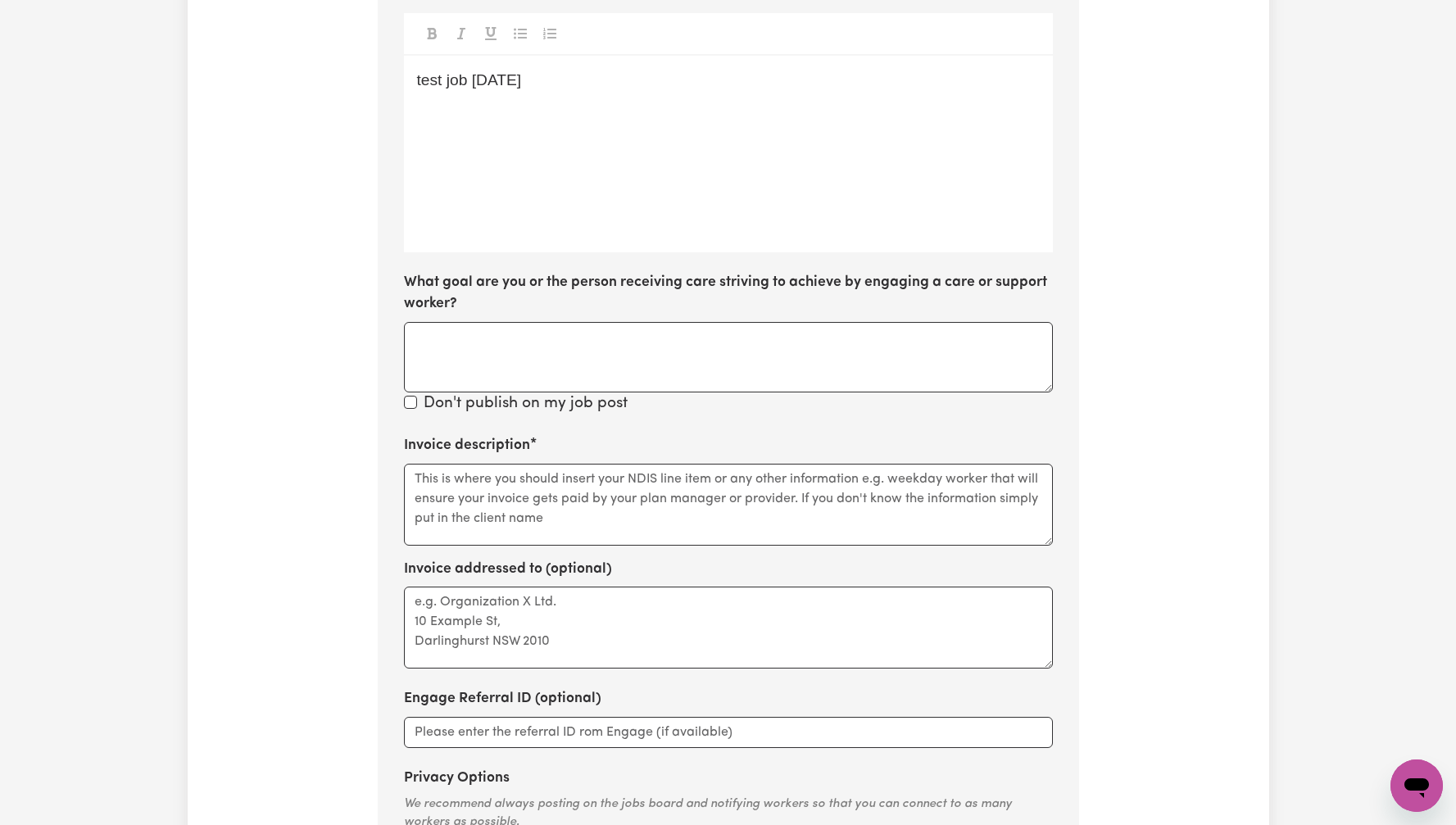
scroll to position [718, 0]
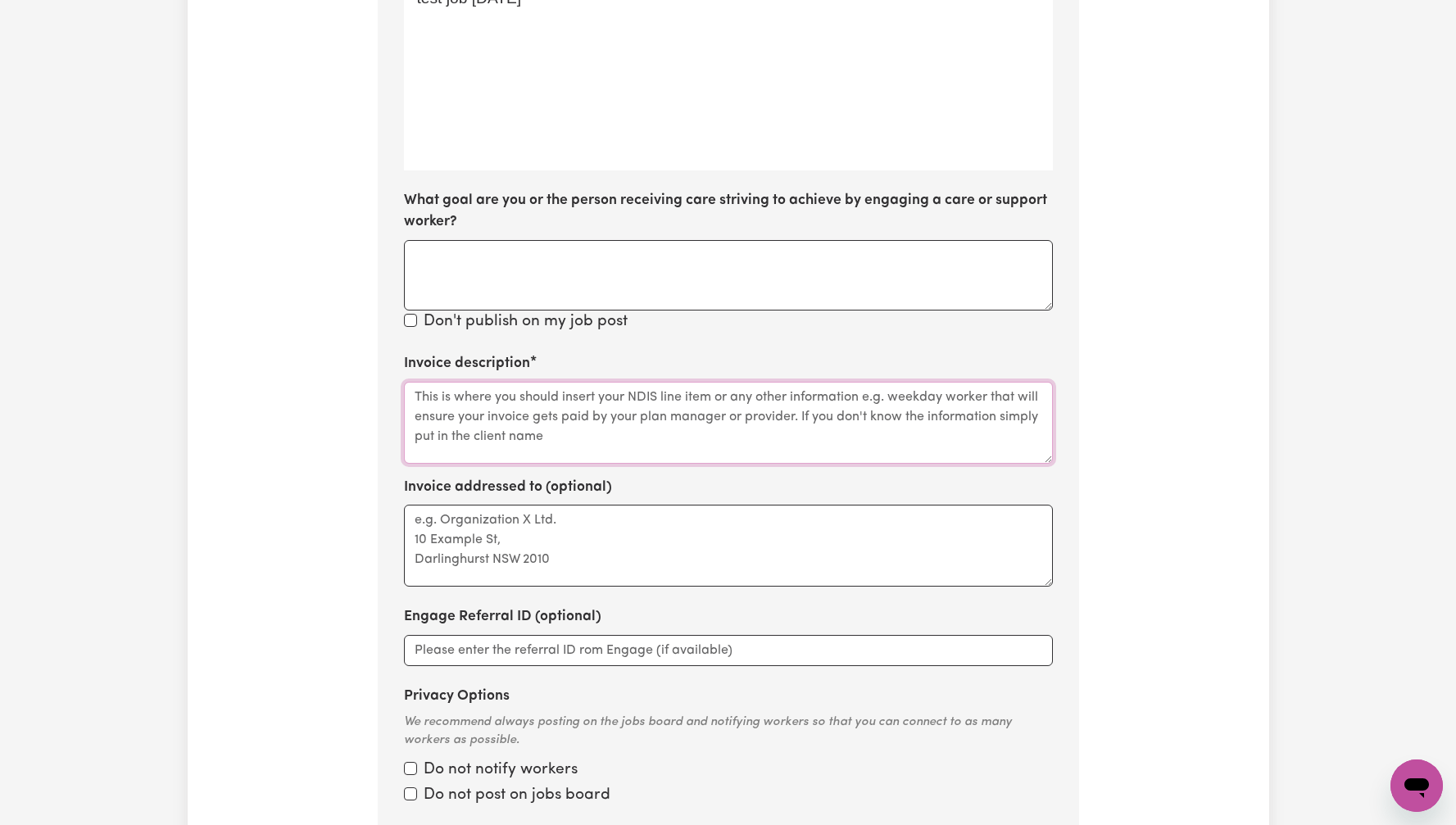
click at [504, 430] on textarea "Invoice description" at bounding box center [728, 423] width 649 height 81
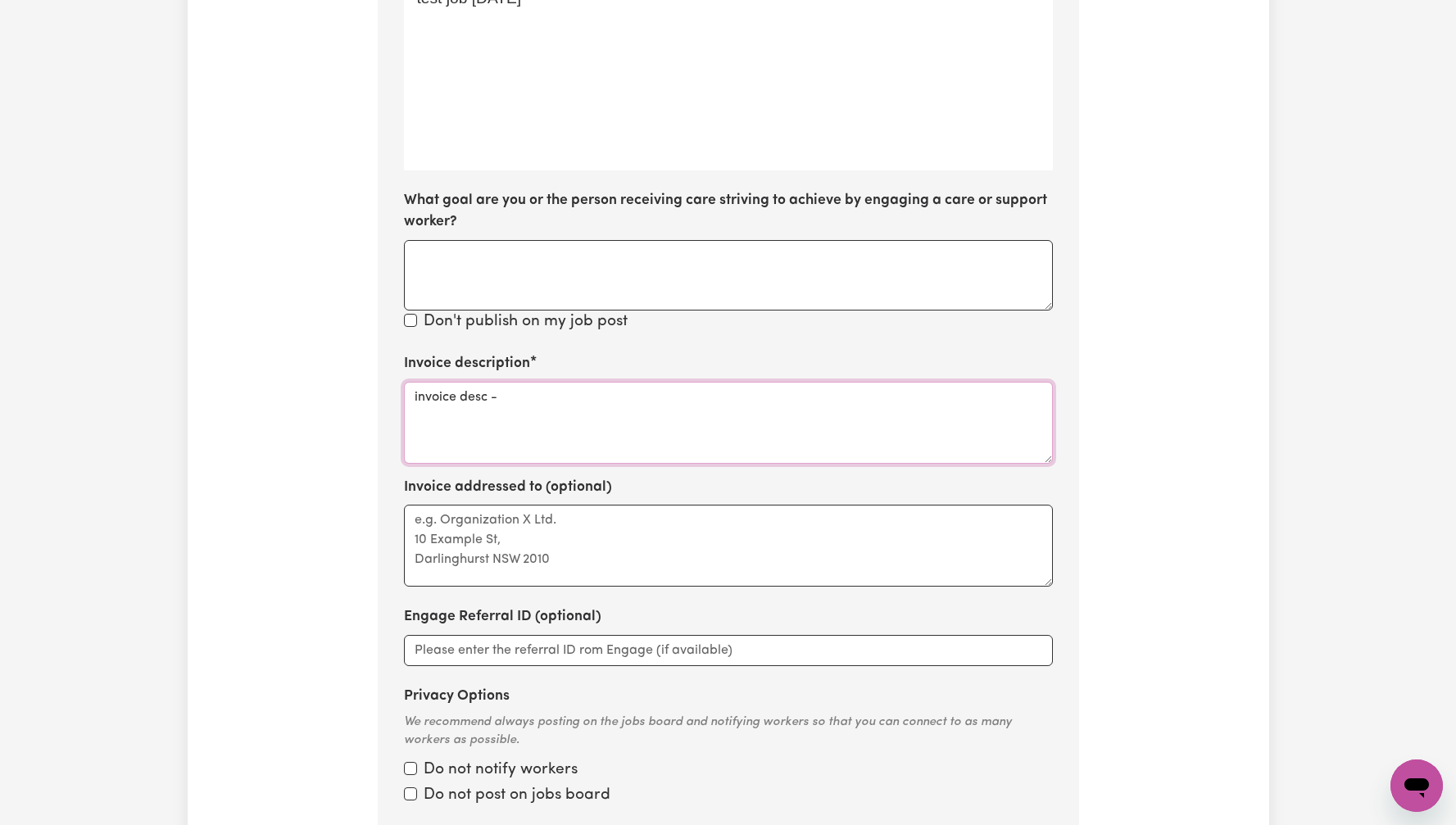
paste textarea "test job [DATE]"
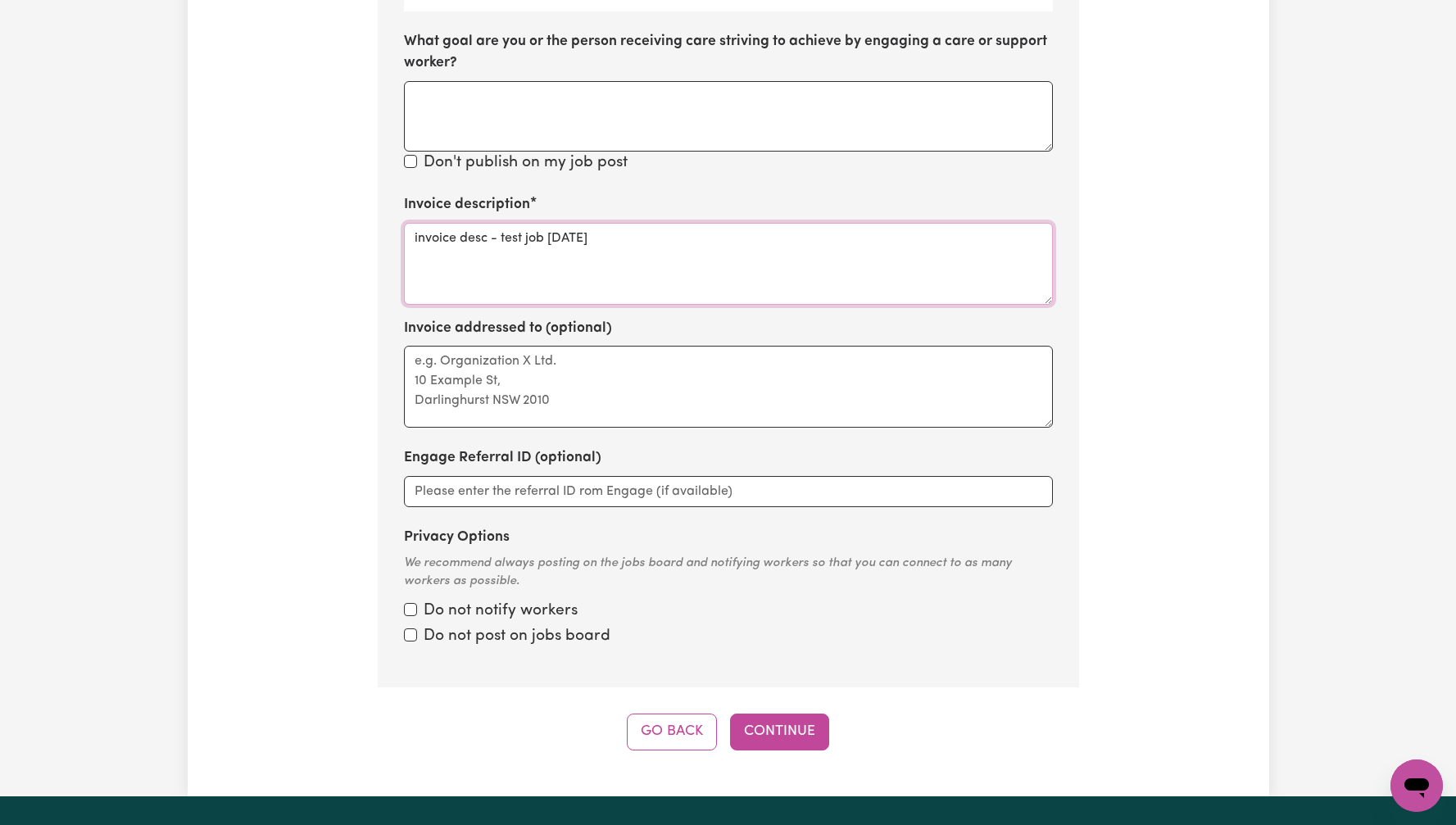
scroll to position [961, 0]
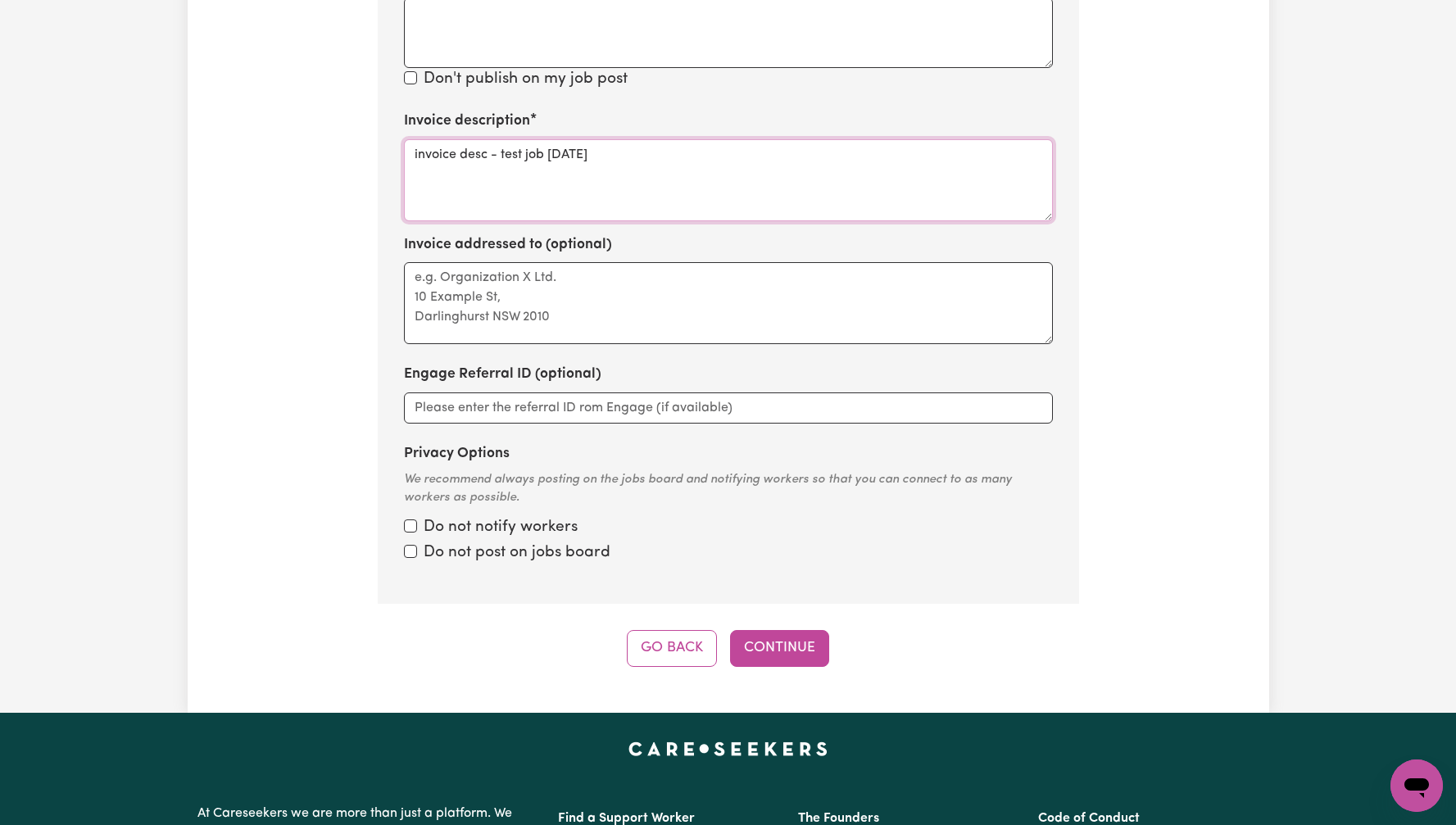
type textarea "invoice desc - test job [DATE]"
click at [406, 555] on input "Privacy Options" at bounding box center [411, 552] width 14 height 14
checkbox input "true"
click at [407, 526] on input "Privacy Options" at bounding box center [411, 526] width 14 height 14
checkbox input "true"
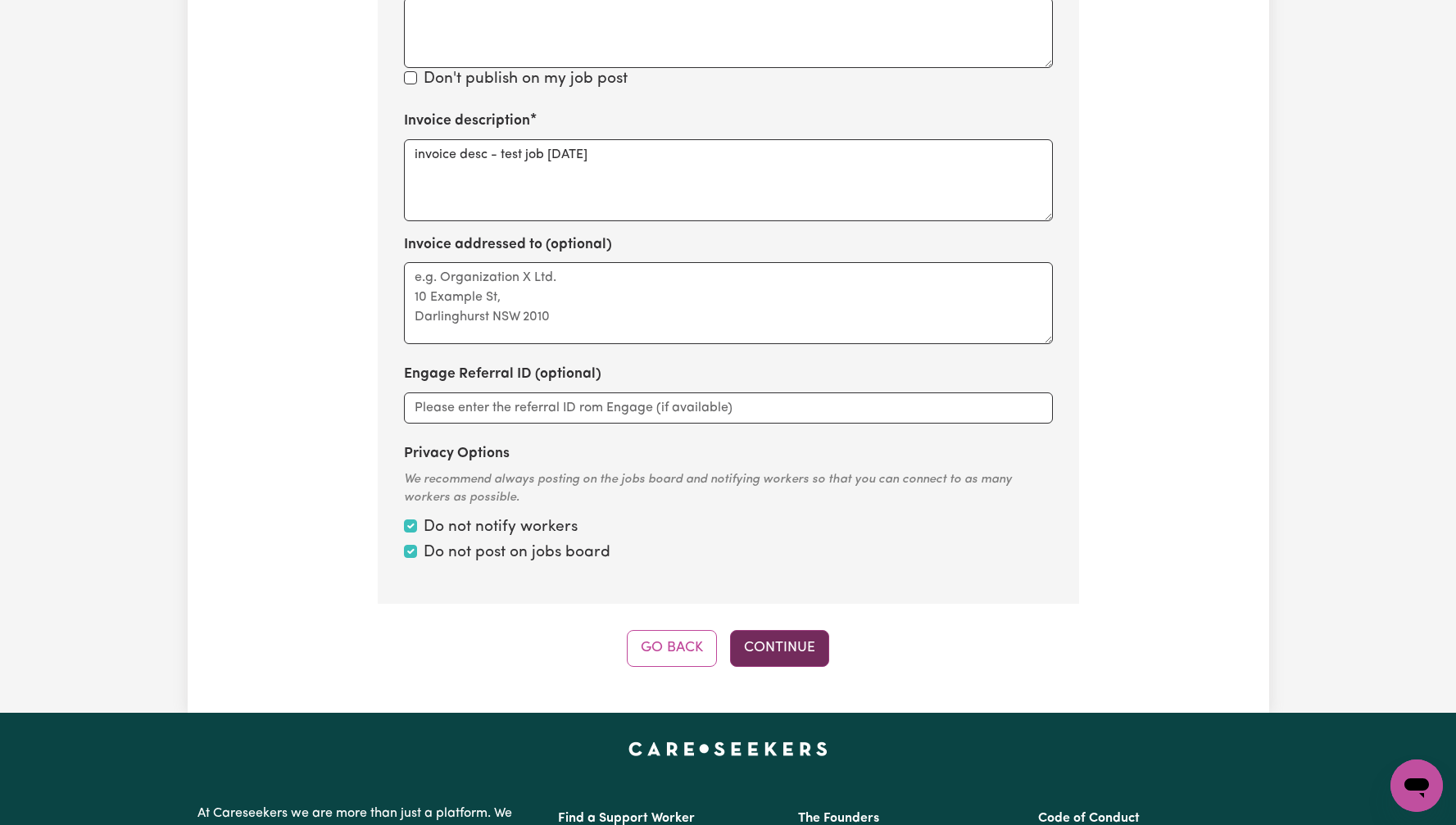
click at [774, 645] on button "Continue" at bounding box center [780, 648] width 99 height 36
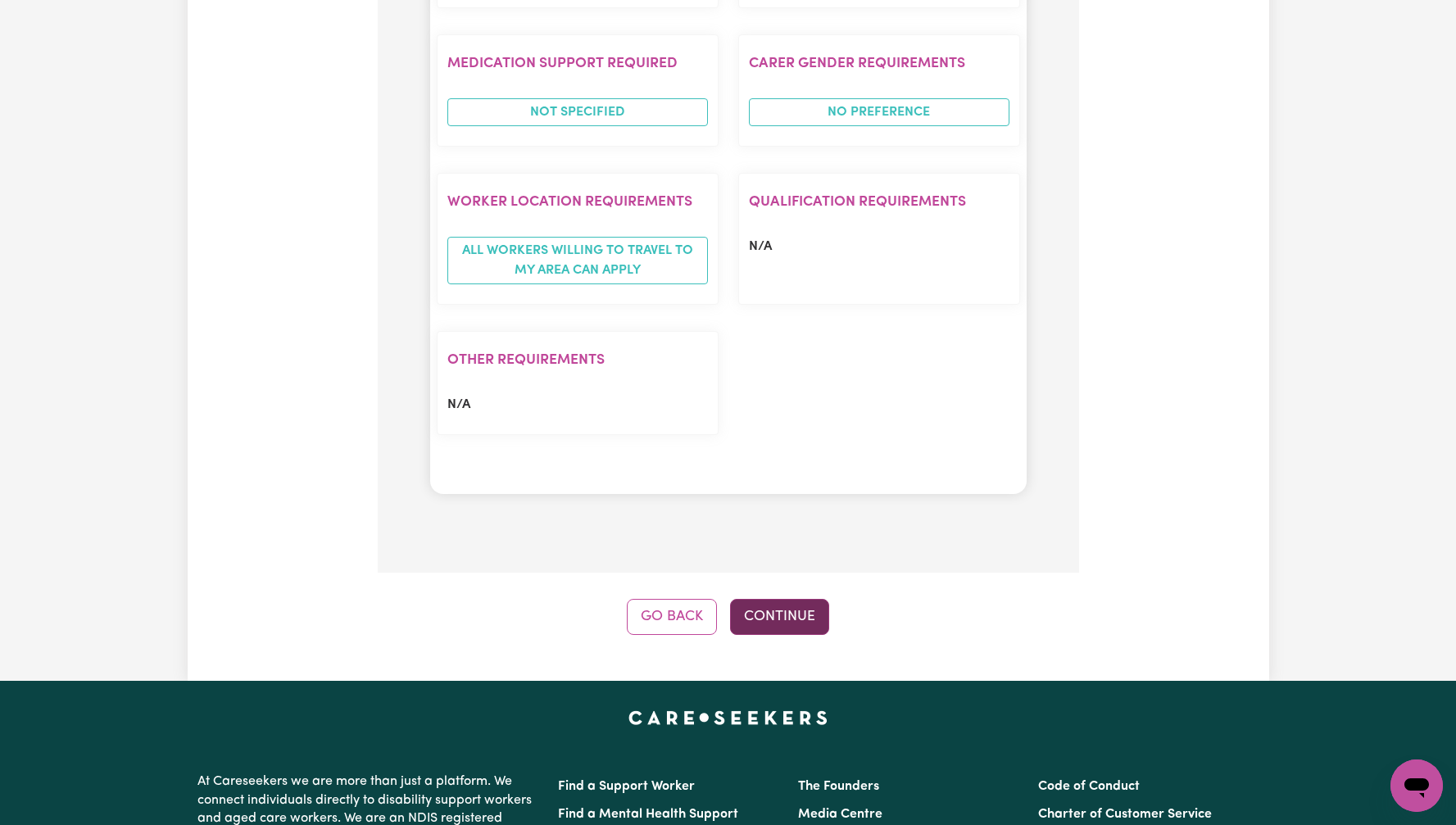
click at [781, 617] on button "Continue" at bounding box center [780, 617] width 99 height 36
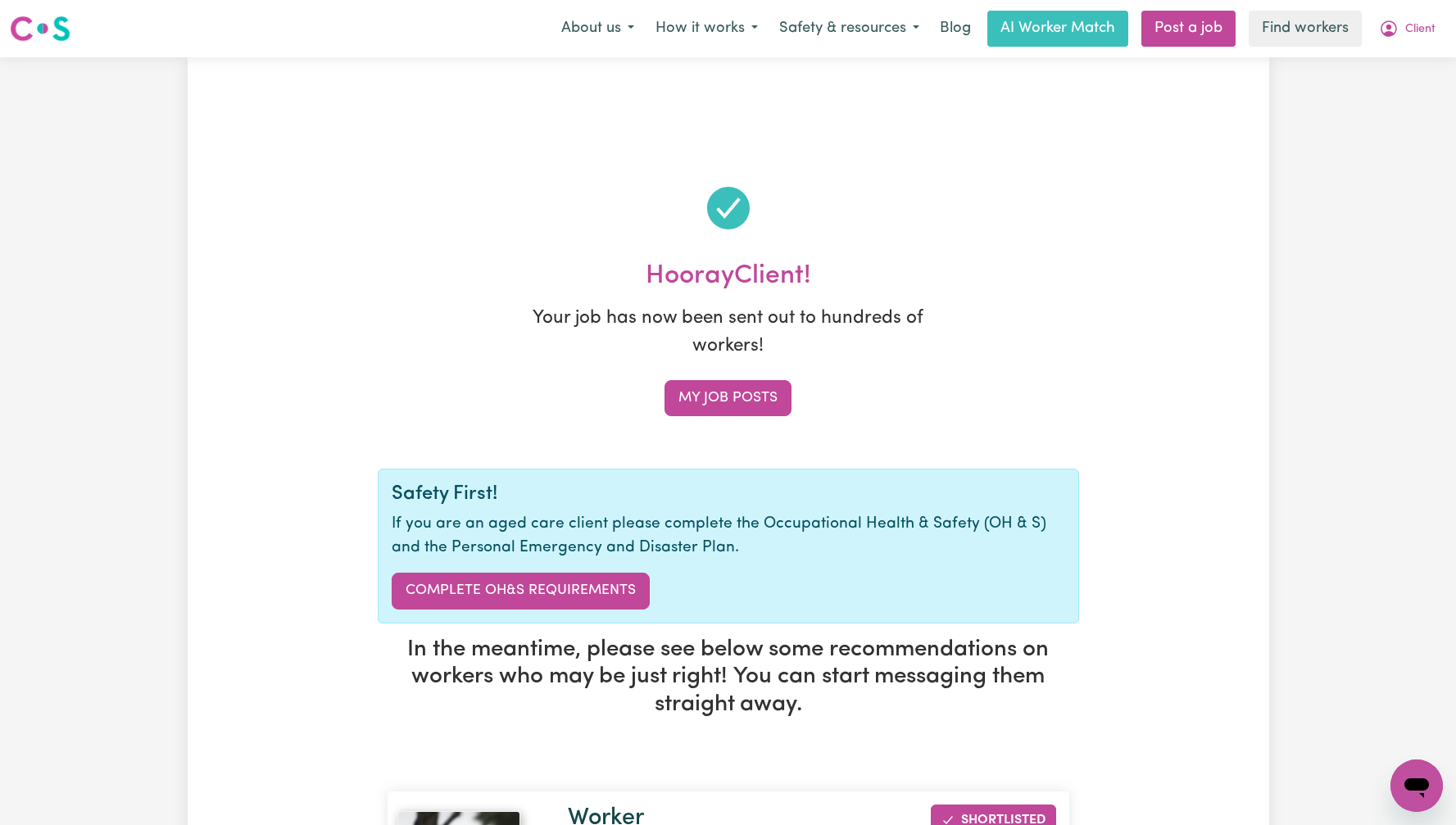
click at [1208, 150] on div "Hooray Client ! Your job has now been sent out to hundreds of workers! My job p…" at bounding box center [728, 745] width 1082 height 1284
